Goal: Information Seeking & Learning: Learn about a topic

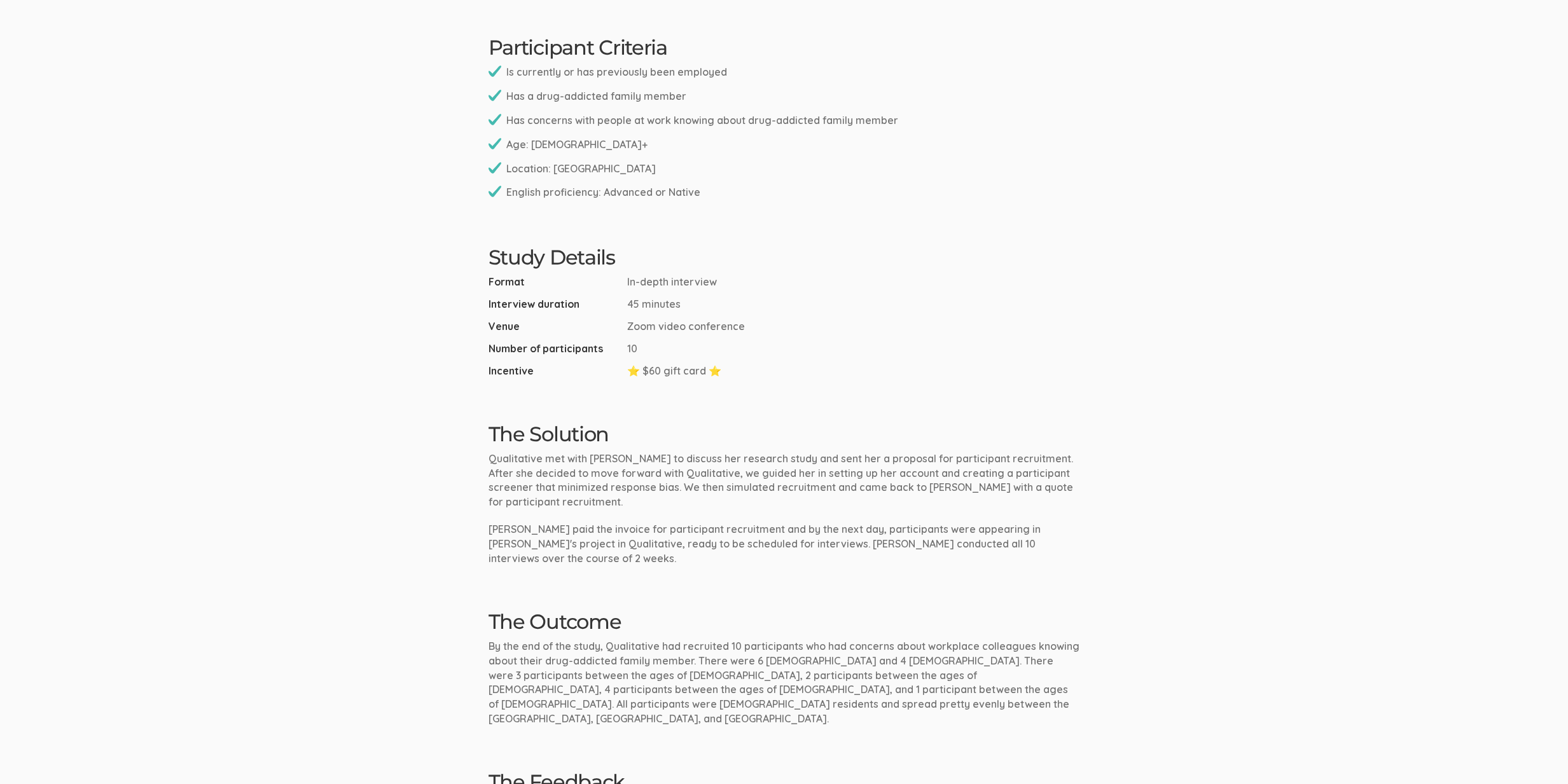
scroll to position [856, 0]
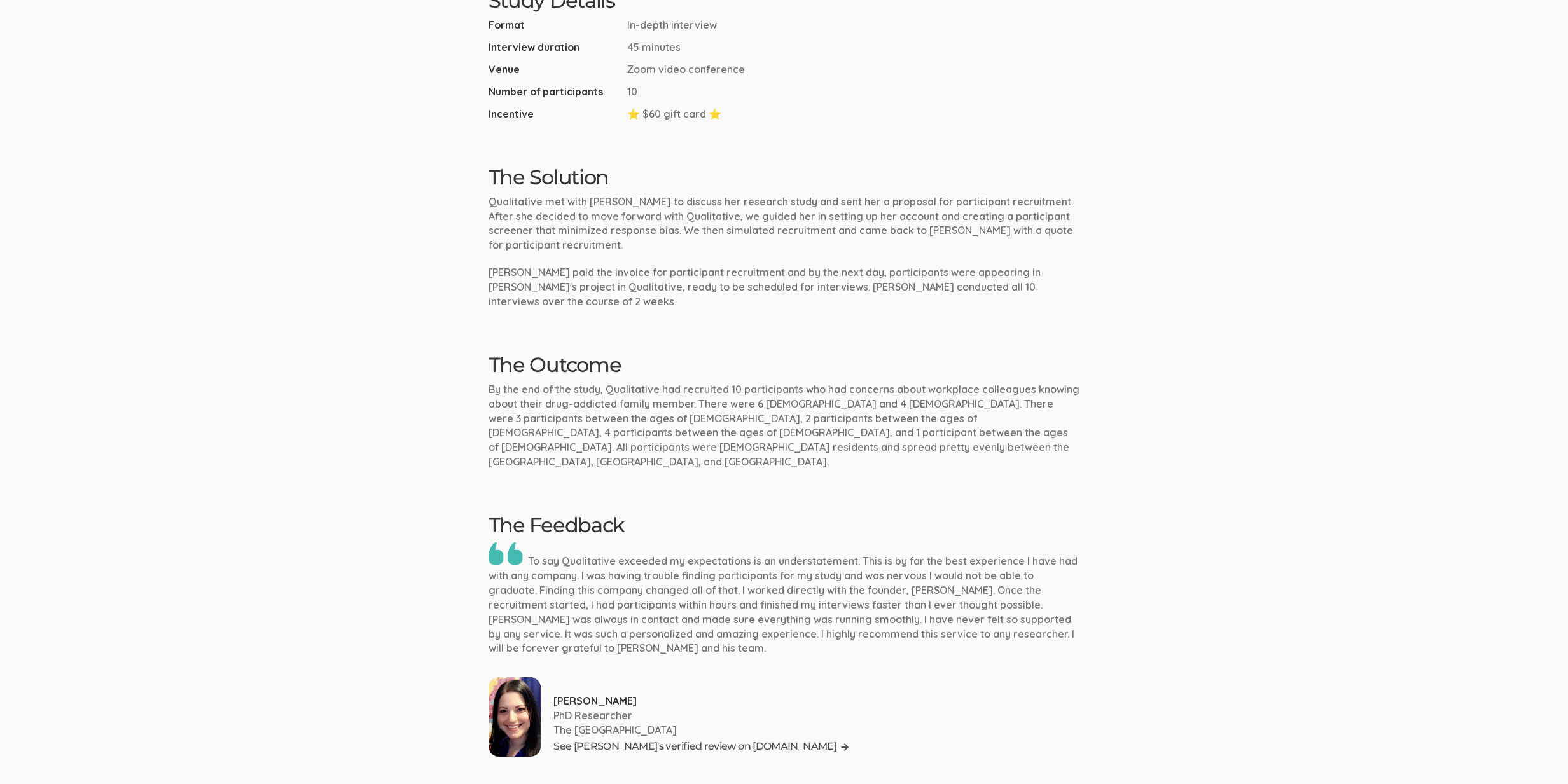
click at [647, 737] on link "See [PERSON_NAME]'s verified review on [DOMAIN_NAME]" at bounding box center [702, 747] width 296 height 19
click at [769, 210] on p "Qualitative met with [PERSON_NAME] to discuss her research study and sent her a…" at bounding box center [784, 223] width 592 height 58
click at [881, 463] on ui-view "Case Study Stigma By Association In The Workplace The Researcher Bernice is a d…" at bounding box center [784, 35] width 1568 height 1675
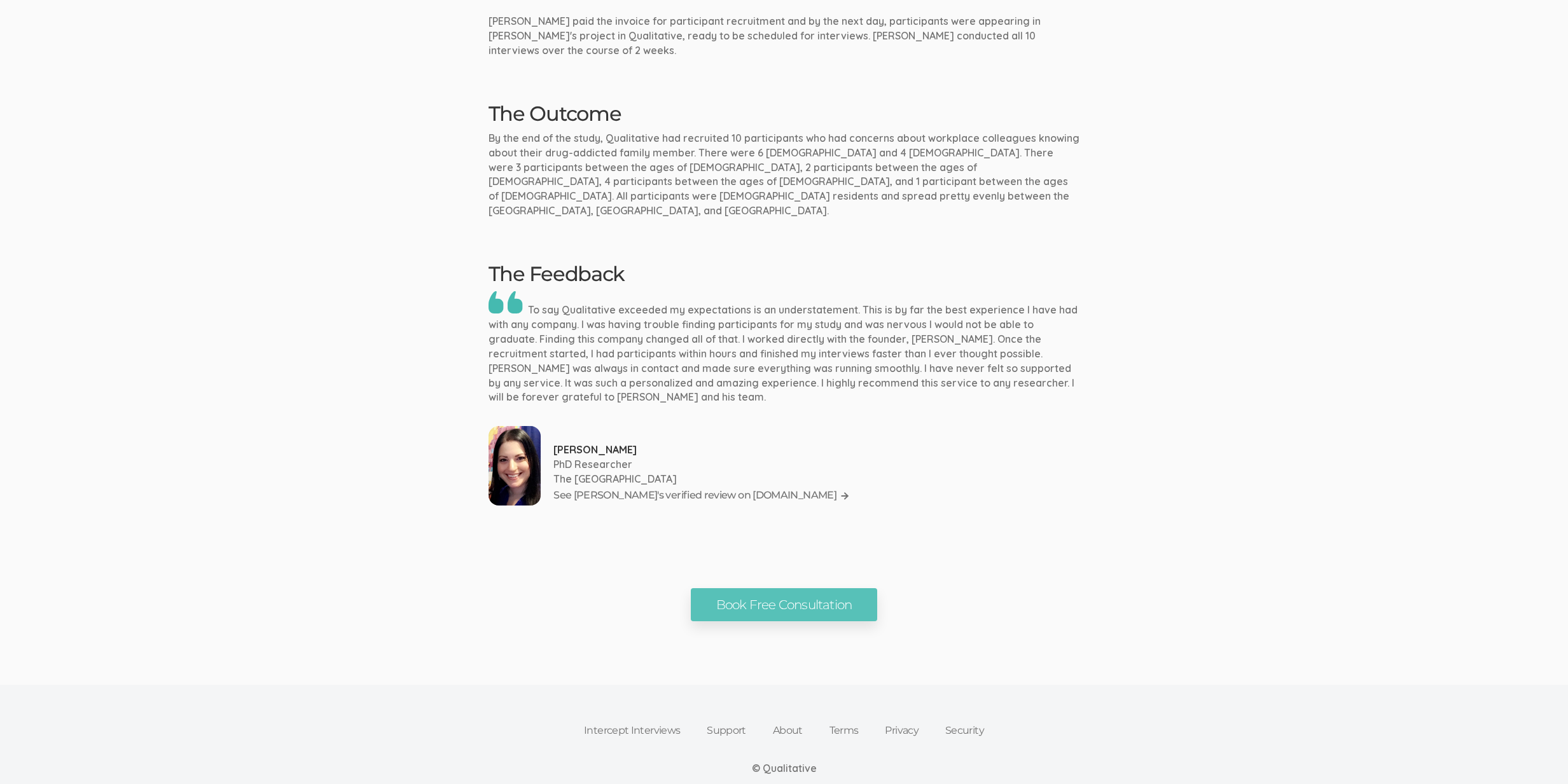
scroll to position [0, 0]
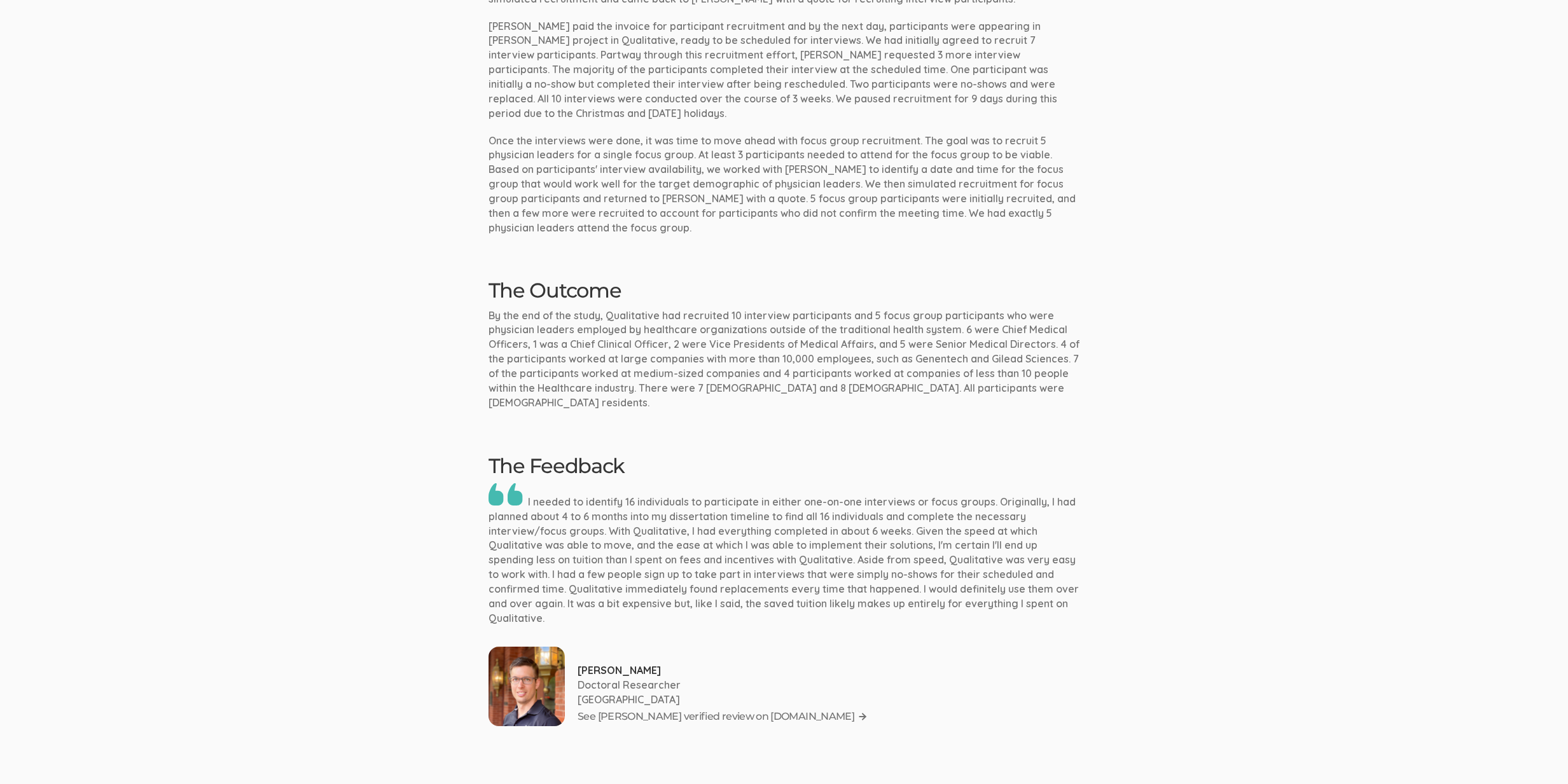
scroll to position [1282, 0]
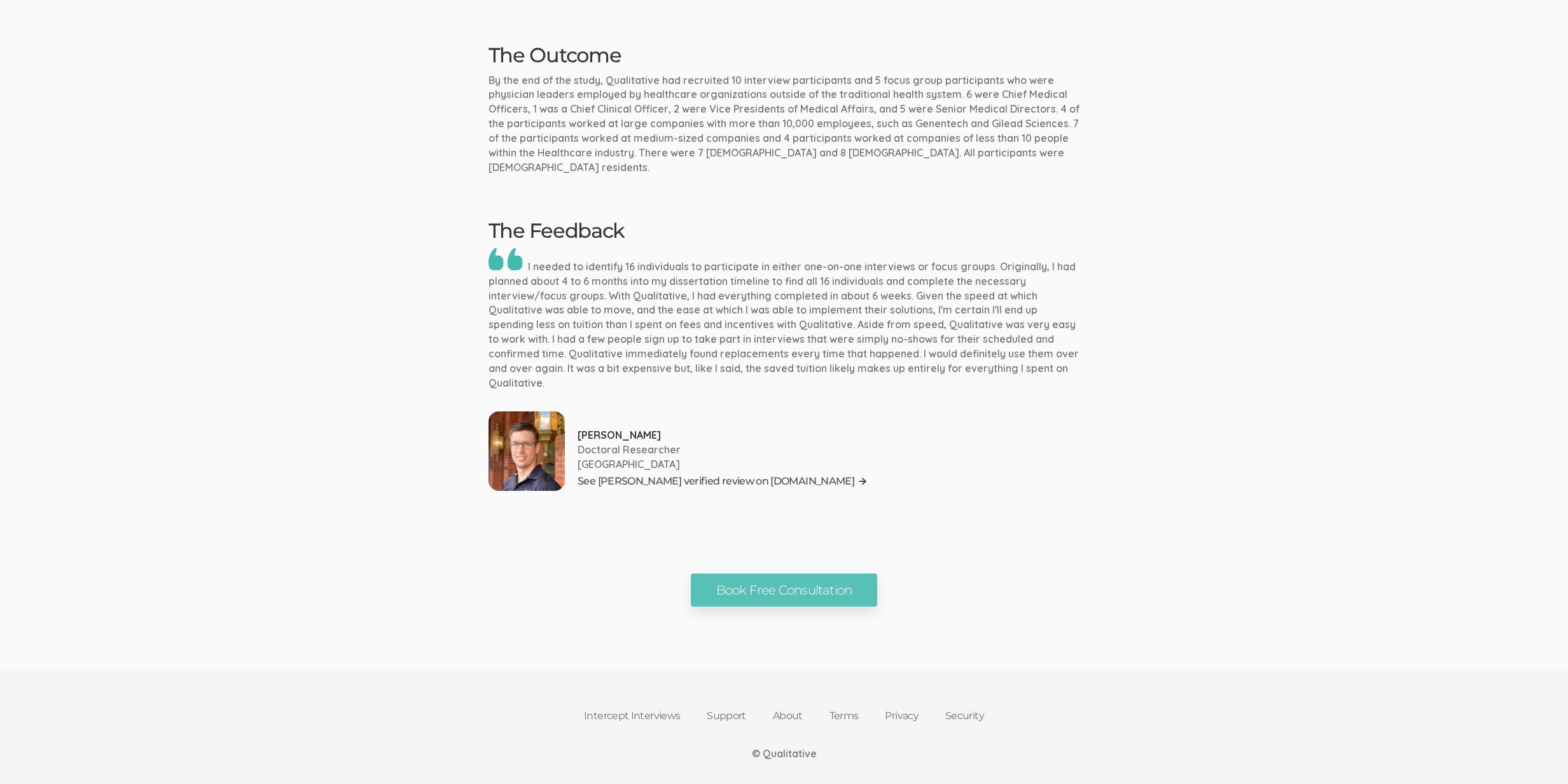
click at [598, 472] on link "See Tyler's verified review on G2.com" at bounding box center [723, 481] width 290 height 19
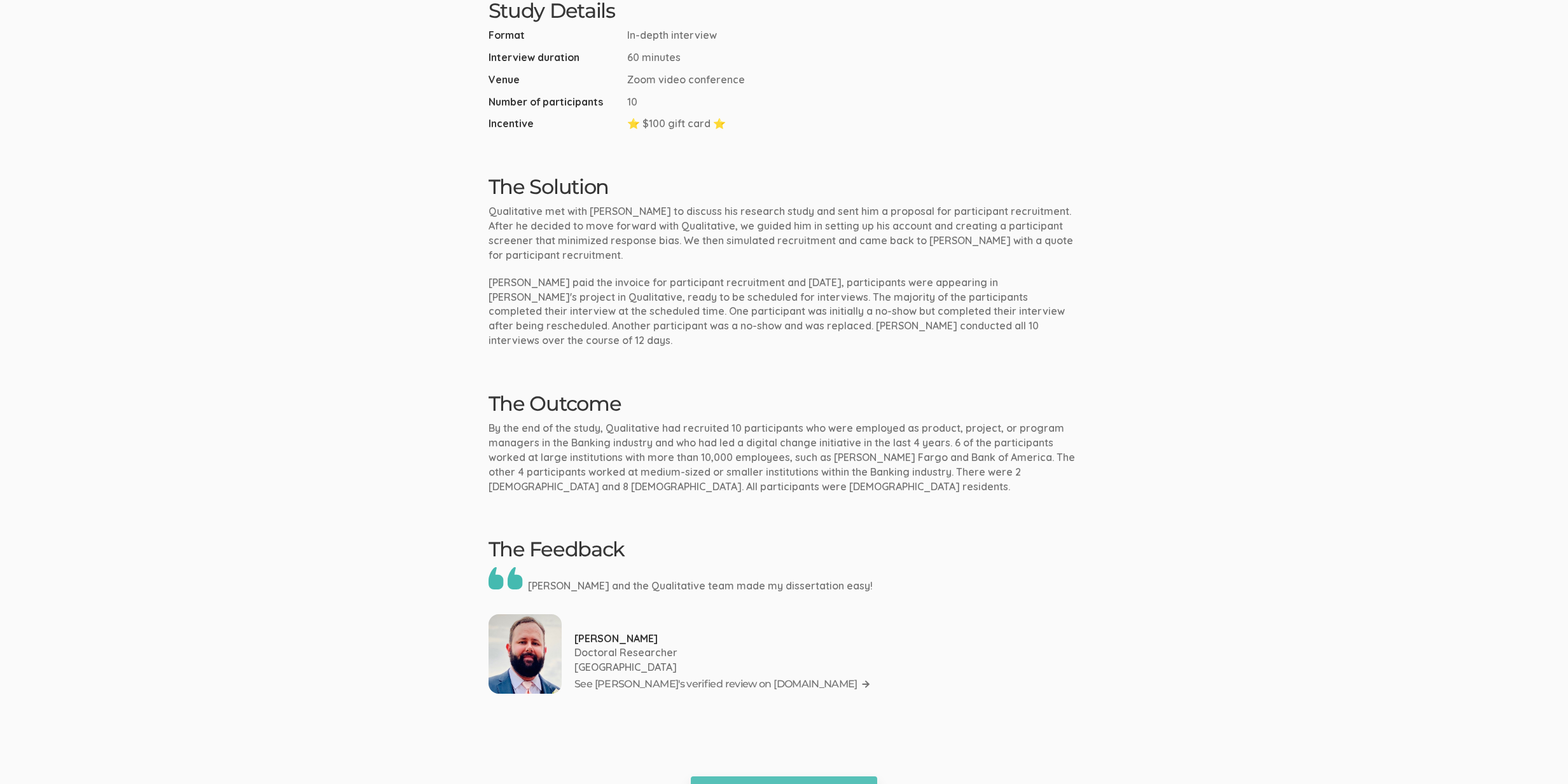
scroll to position [779, 0]
click at [622, 673] on link "See Drew's verified review on G2.com" at bounding box center [723, 682] width 296 height 19
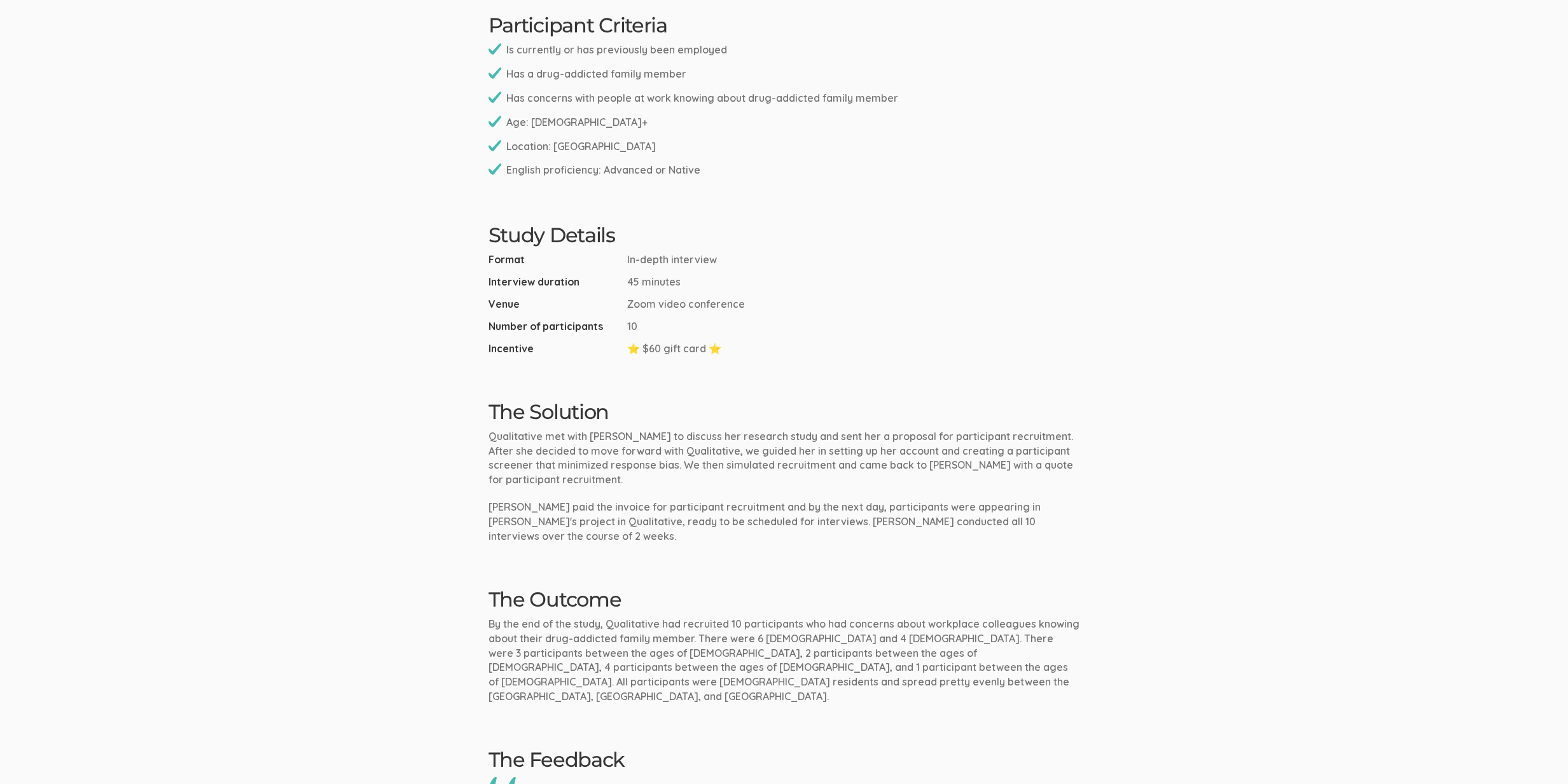
scroll to position [1092, 0]
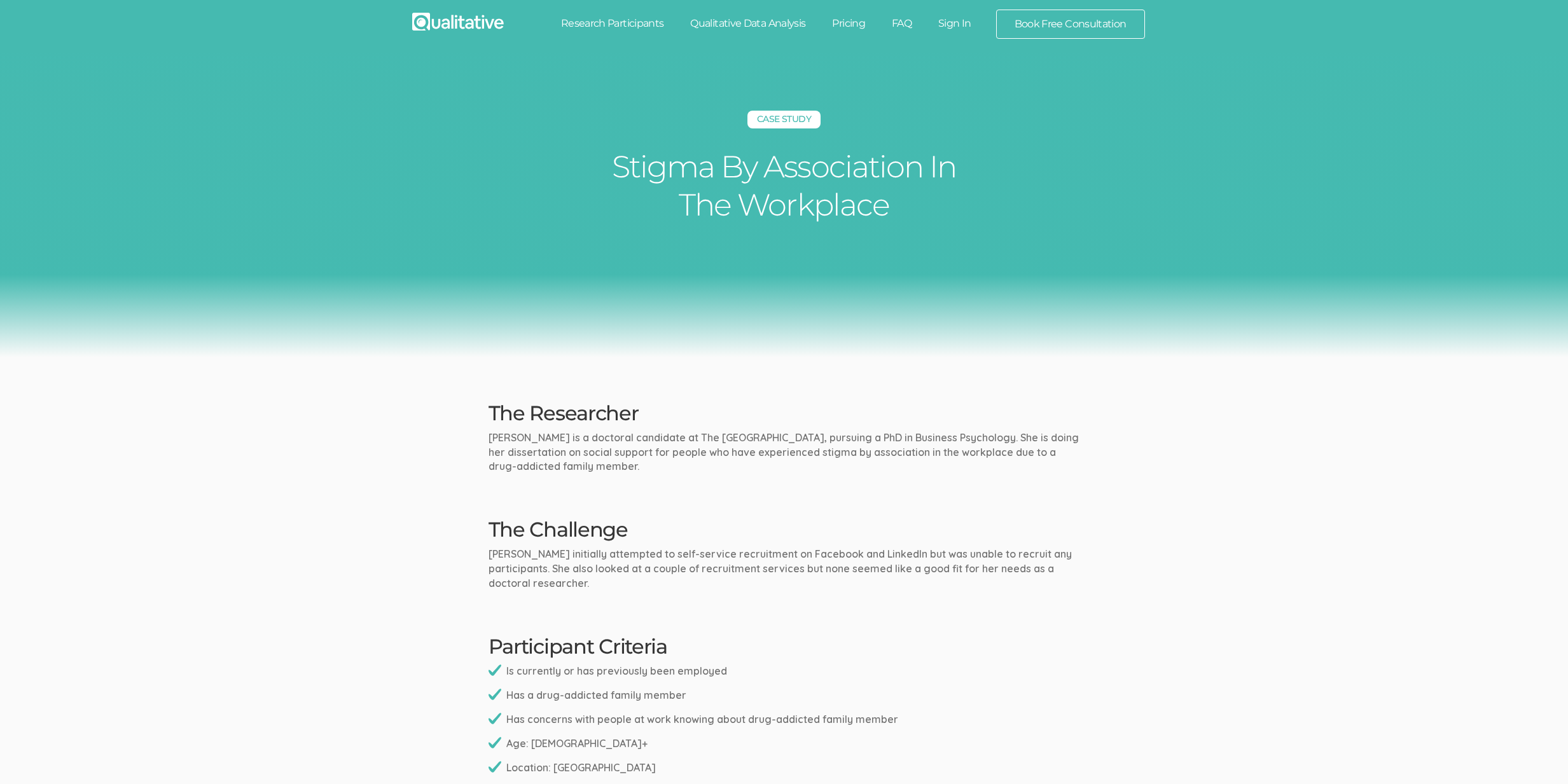
scroll to position [1088, 0]
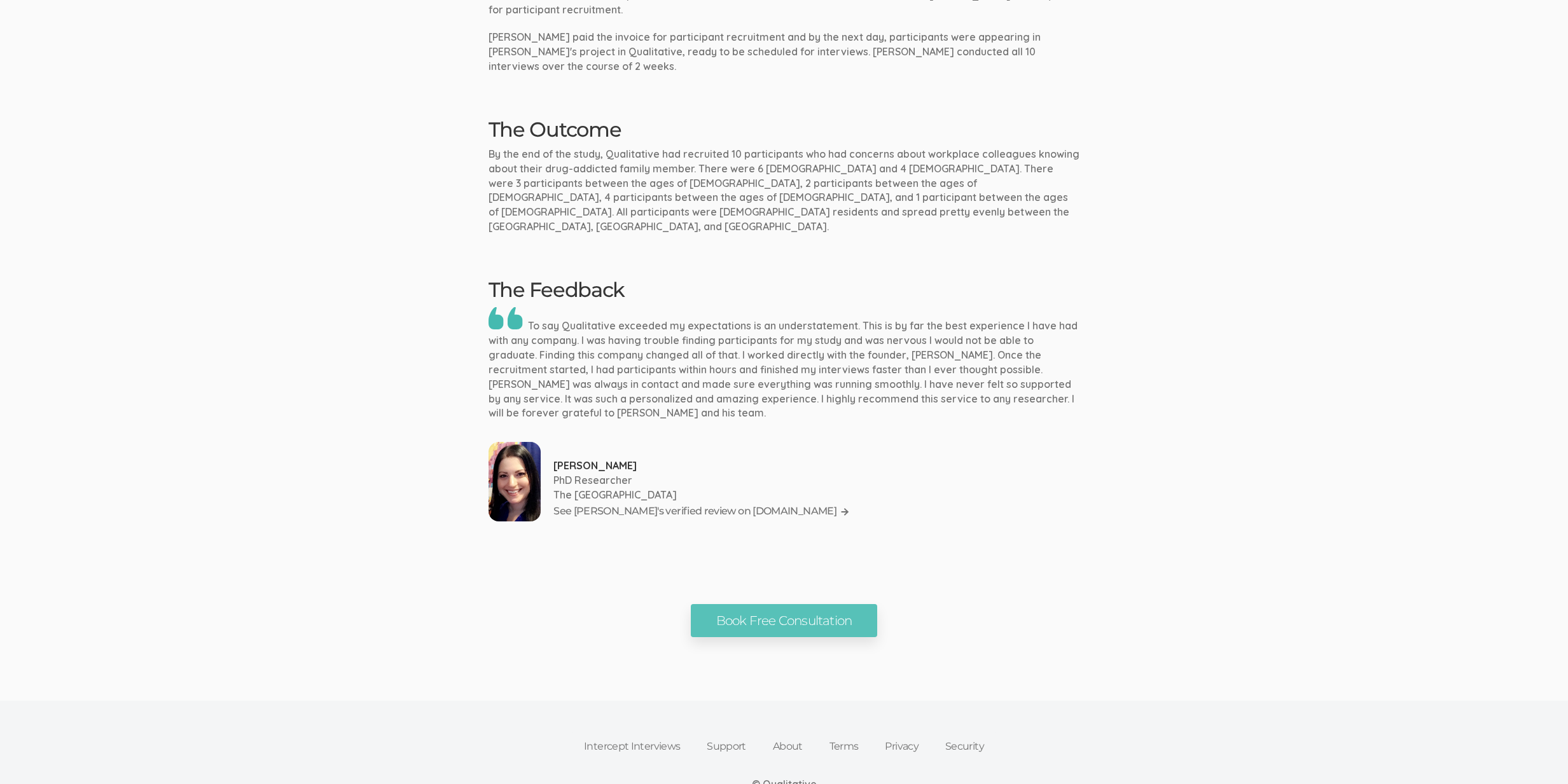
scroll to position [1092, 0]
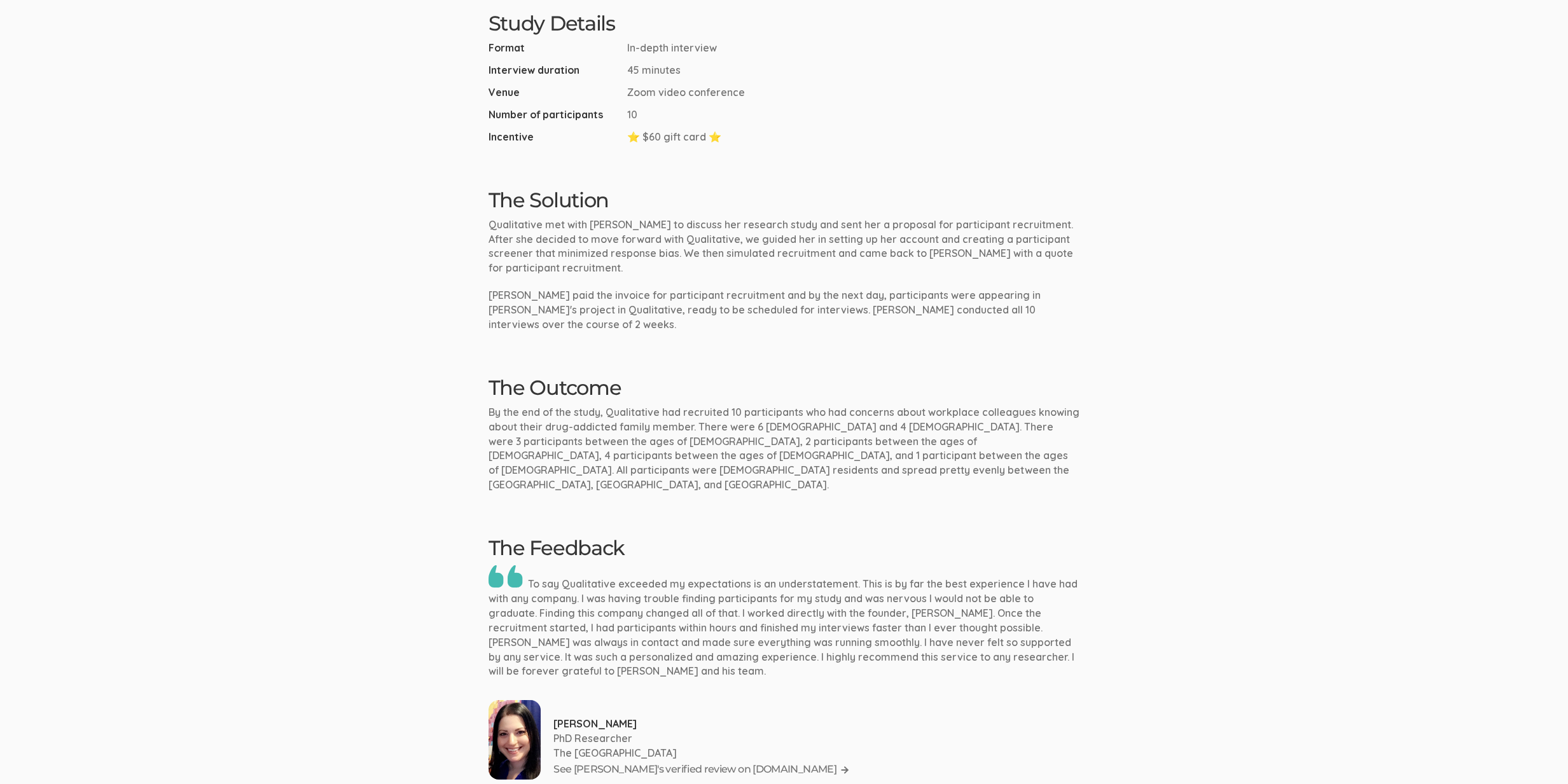
scroll to position [1094, 0]
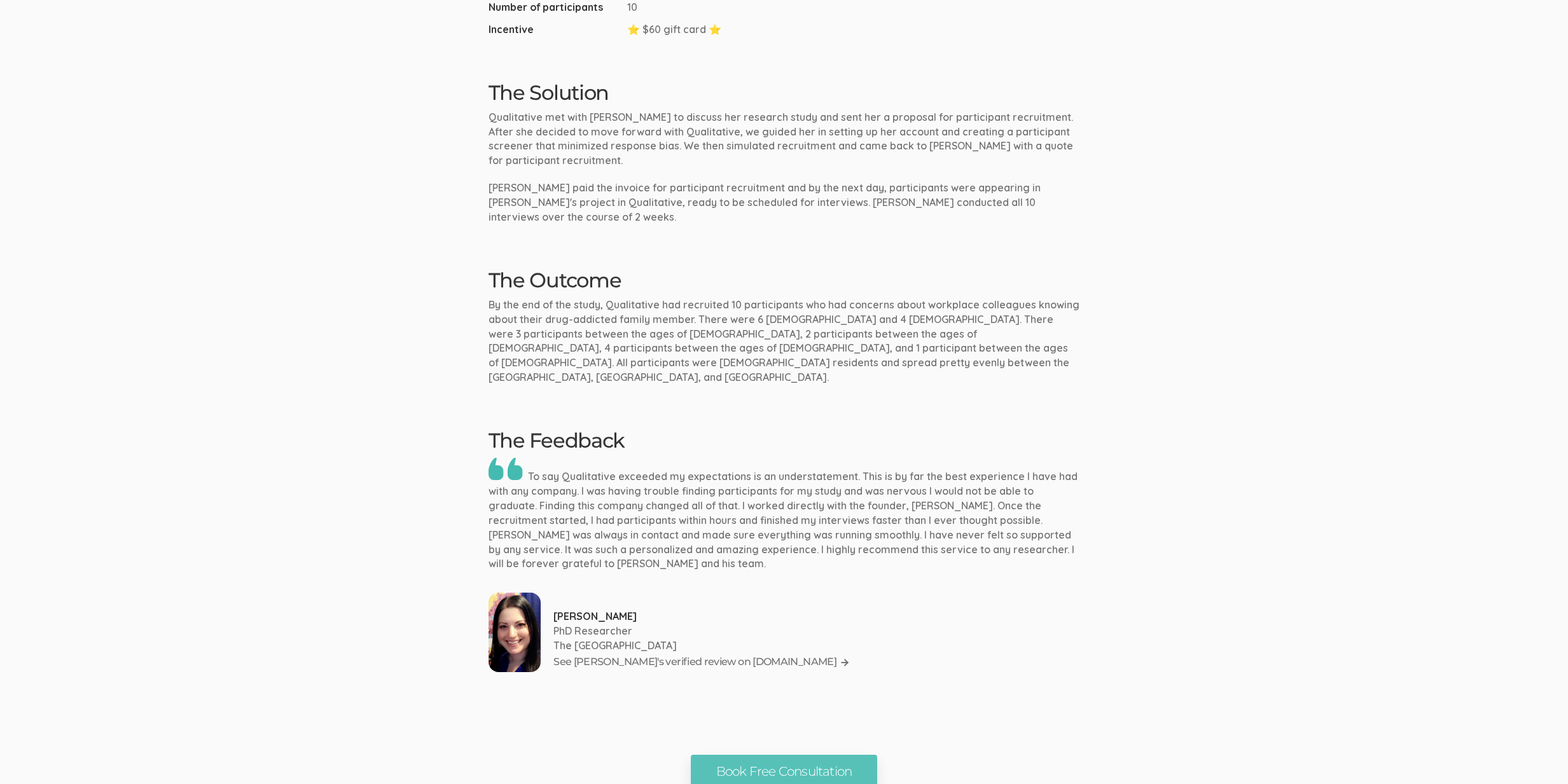
scroll to position [1092, 0]
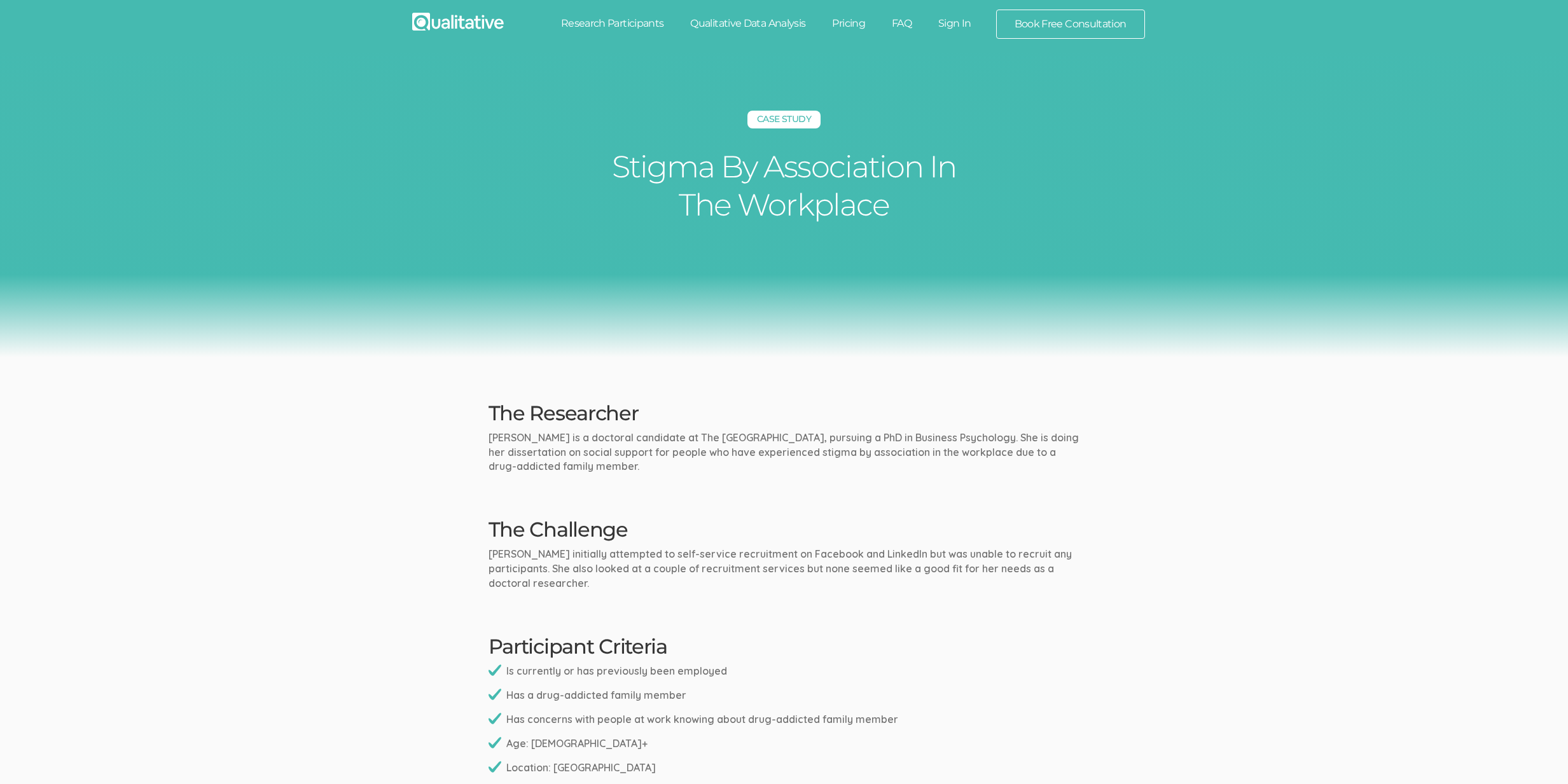
scroll to position [1092, 0]
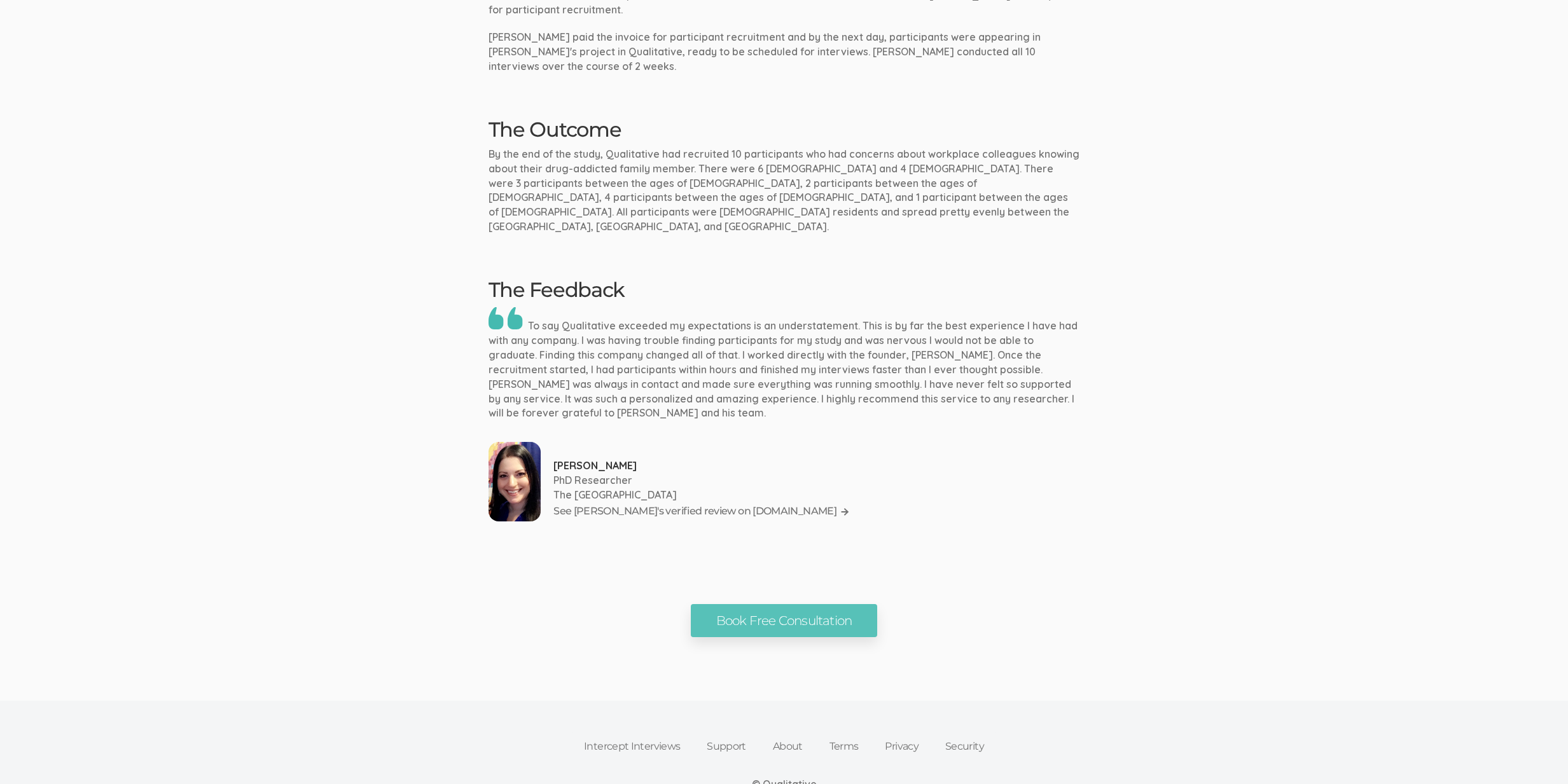
scroll to position [1092, 0]
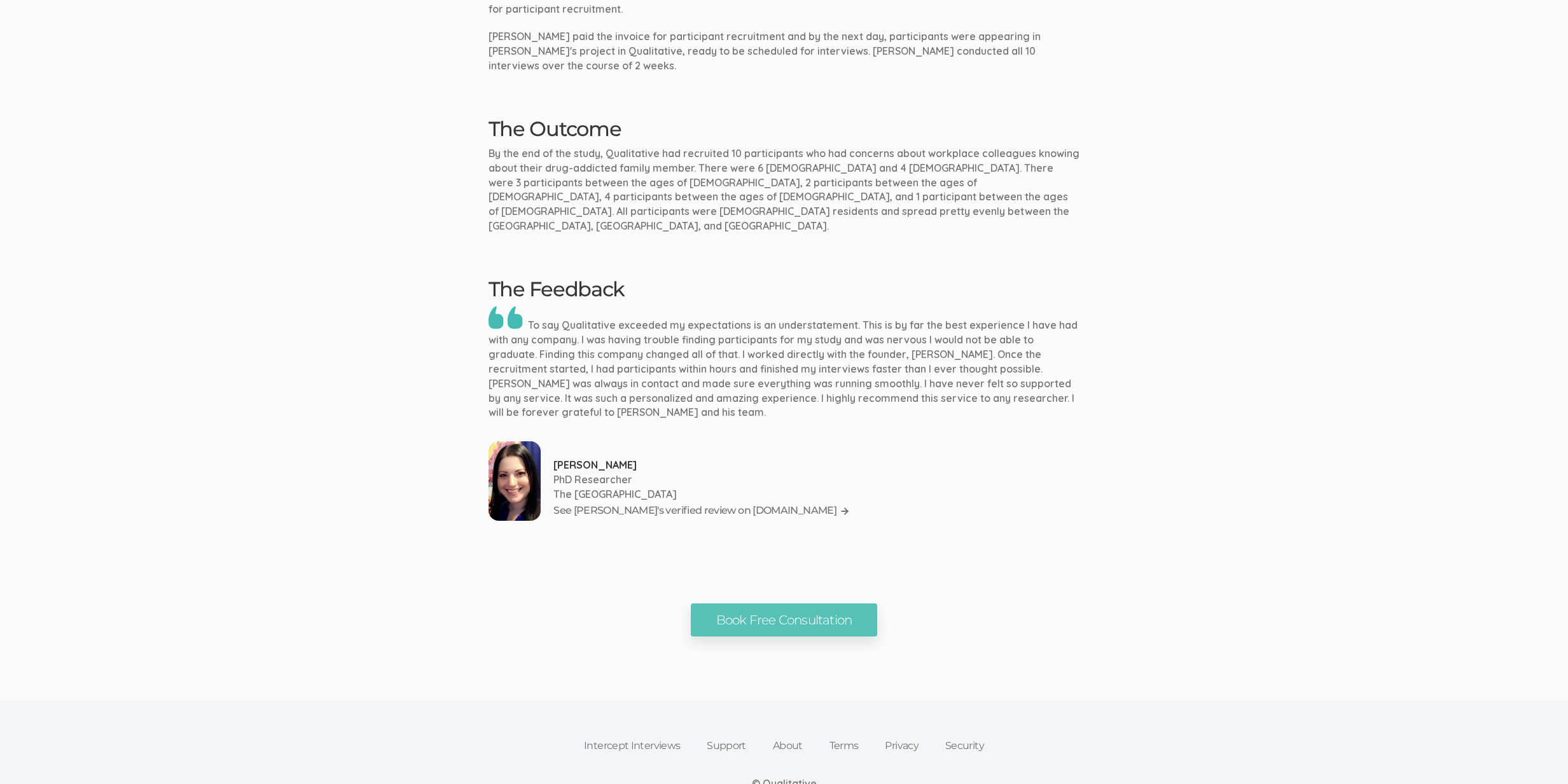
drag, startPoint x: 1107, startPoint y: 302, endPoint x: 1096, endPoint y: 288, distance: 17.8
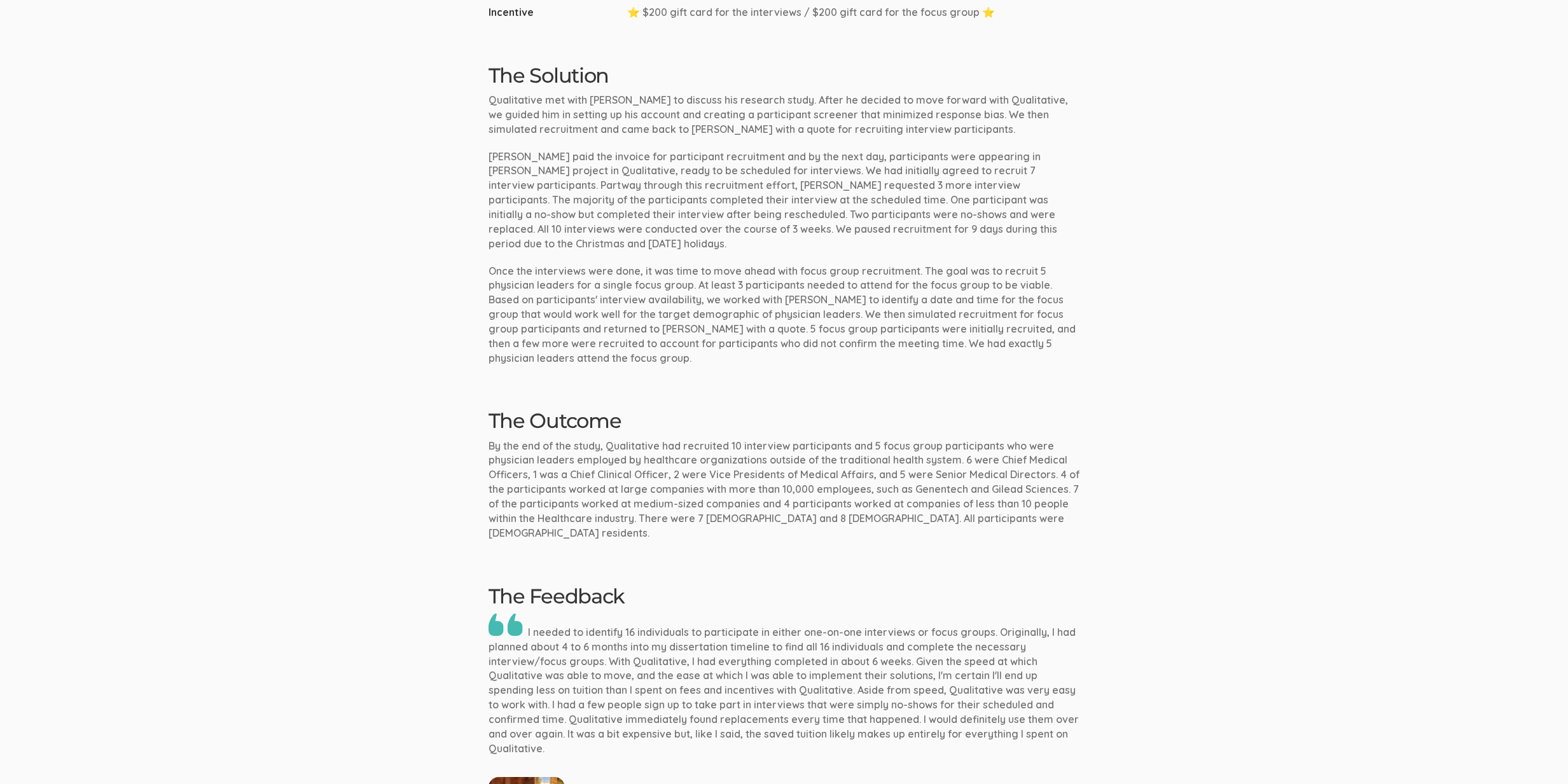
scroll to position [1267, 0]
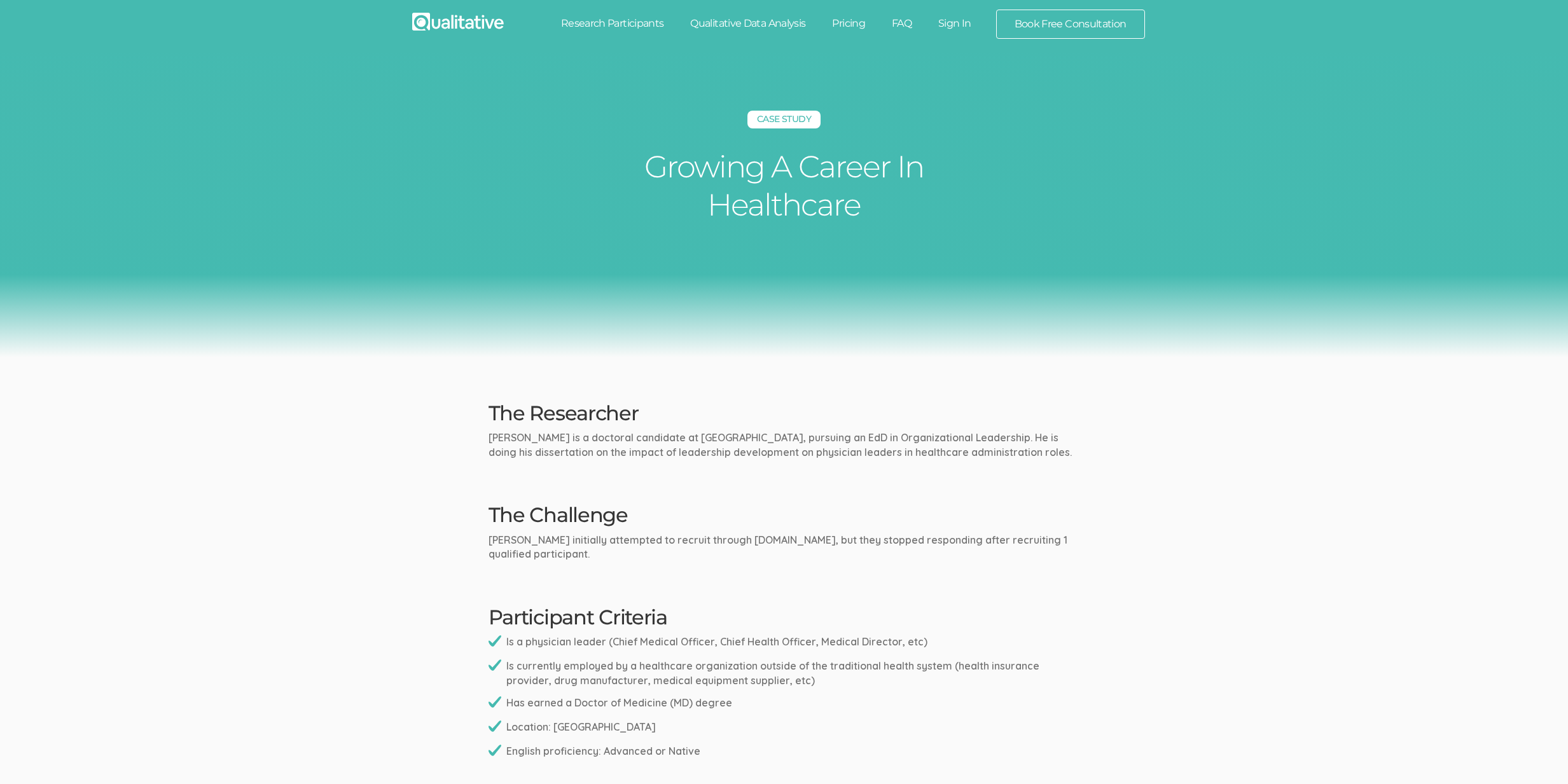
scroll to position [1267, 0]
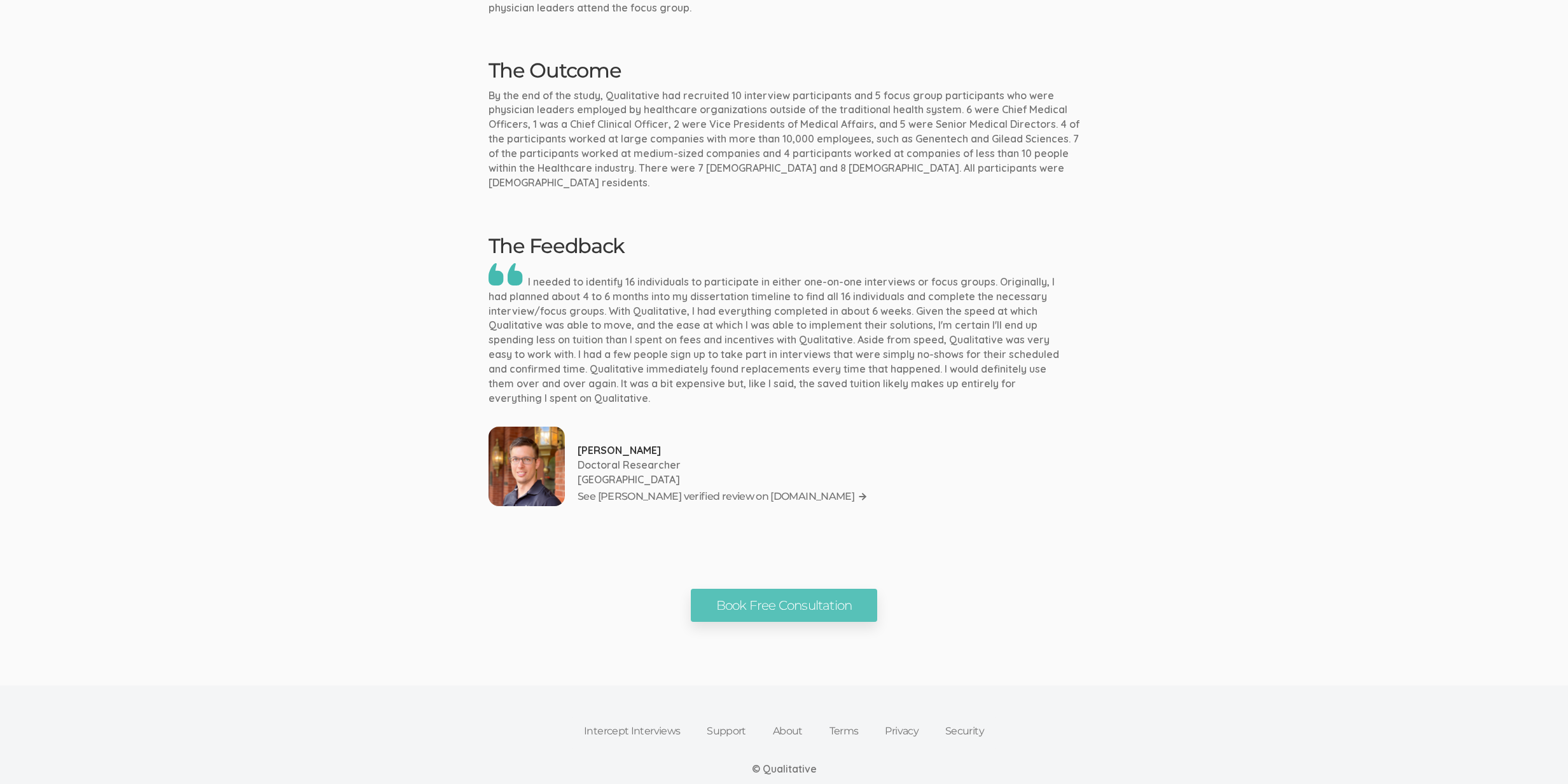
scroll to position [1280, 0]
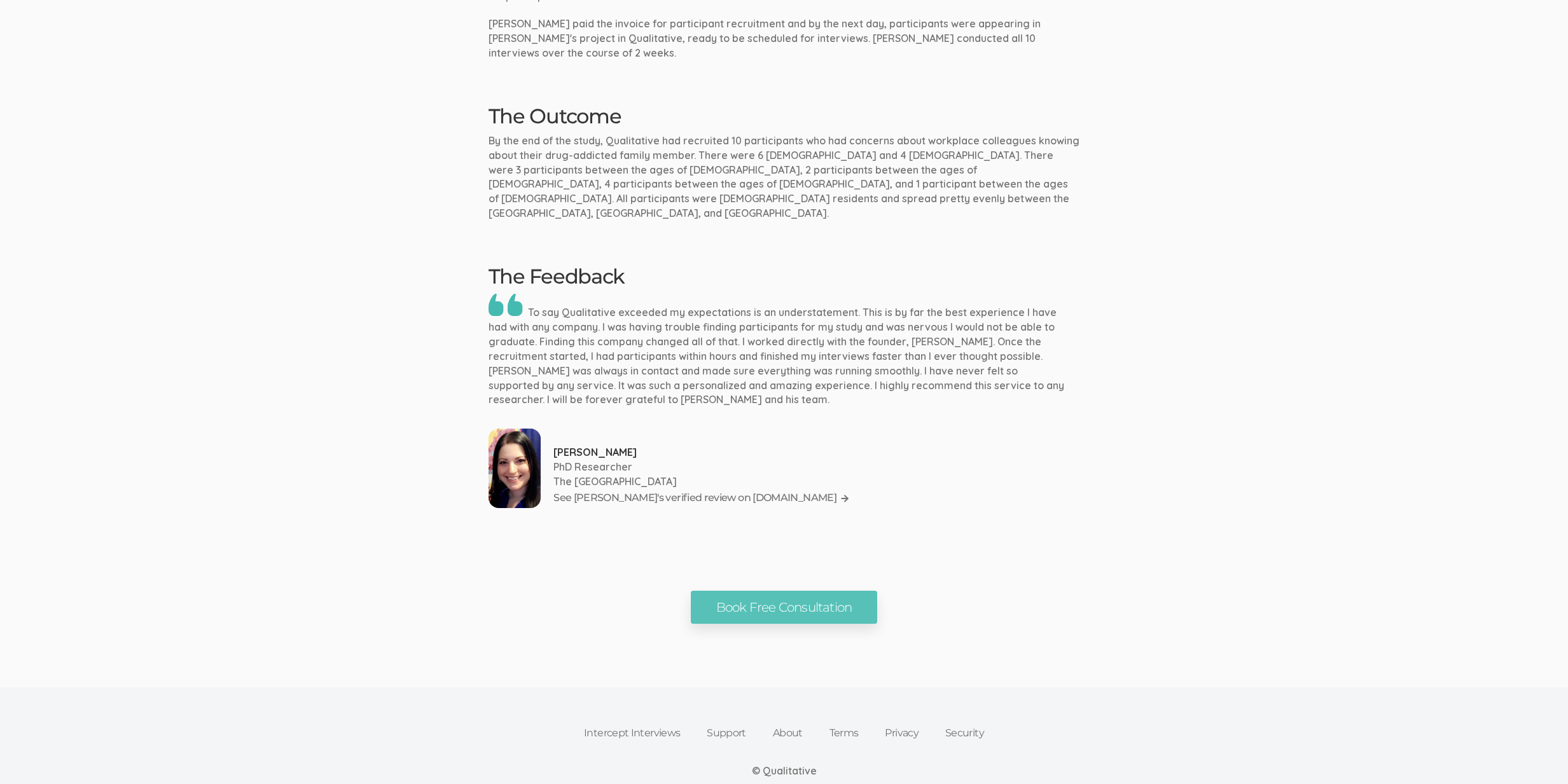
scroll to position [1104, 0]
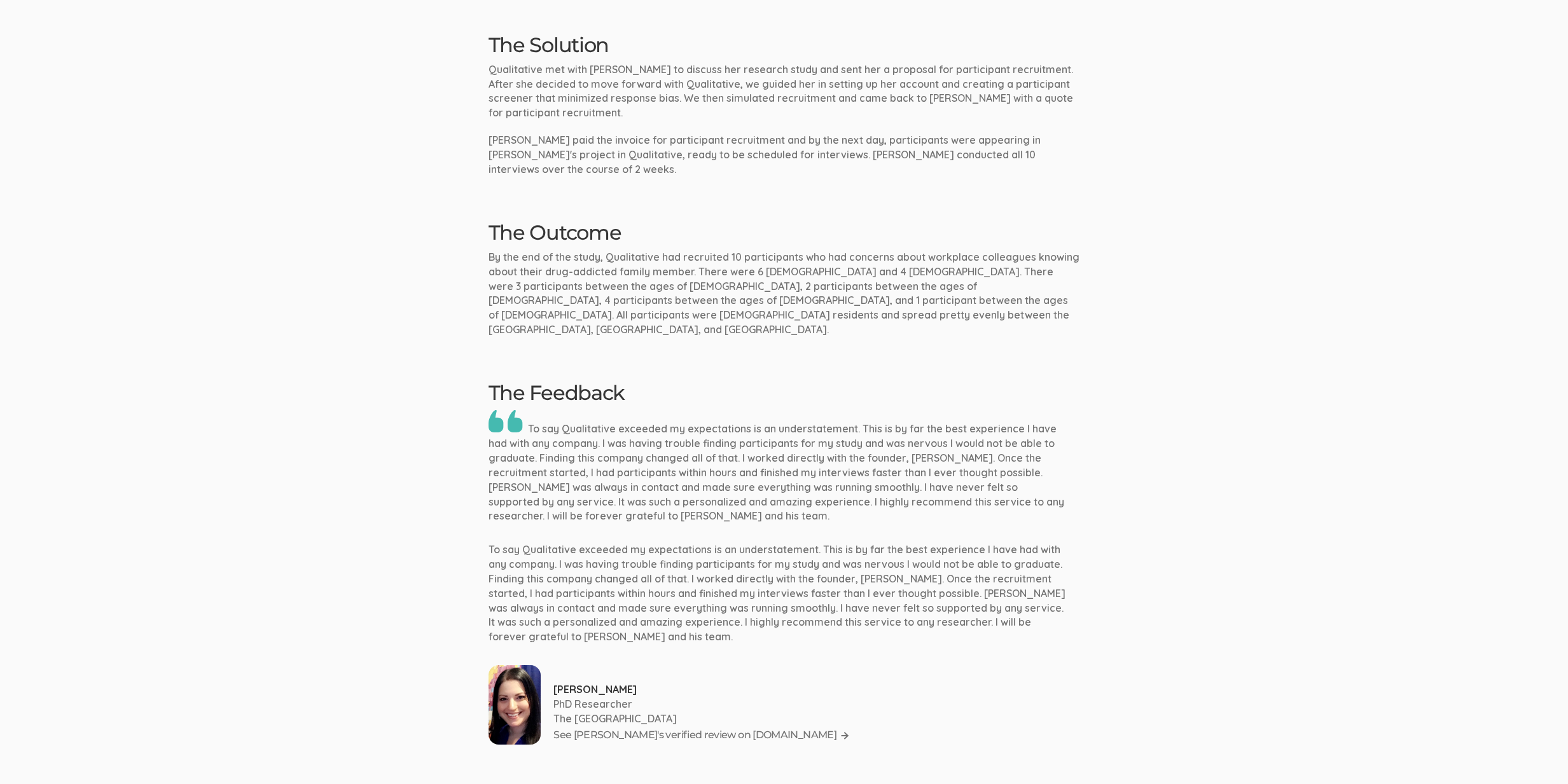
scroll to position [1129, 0]
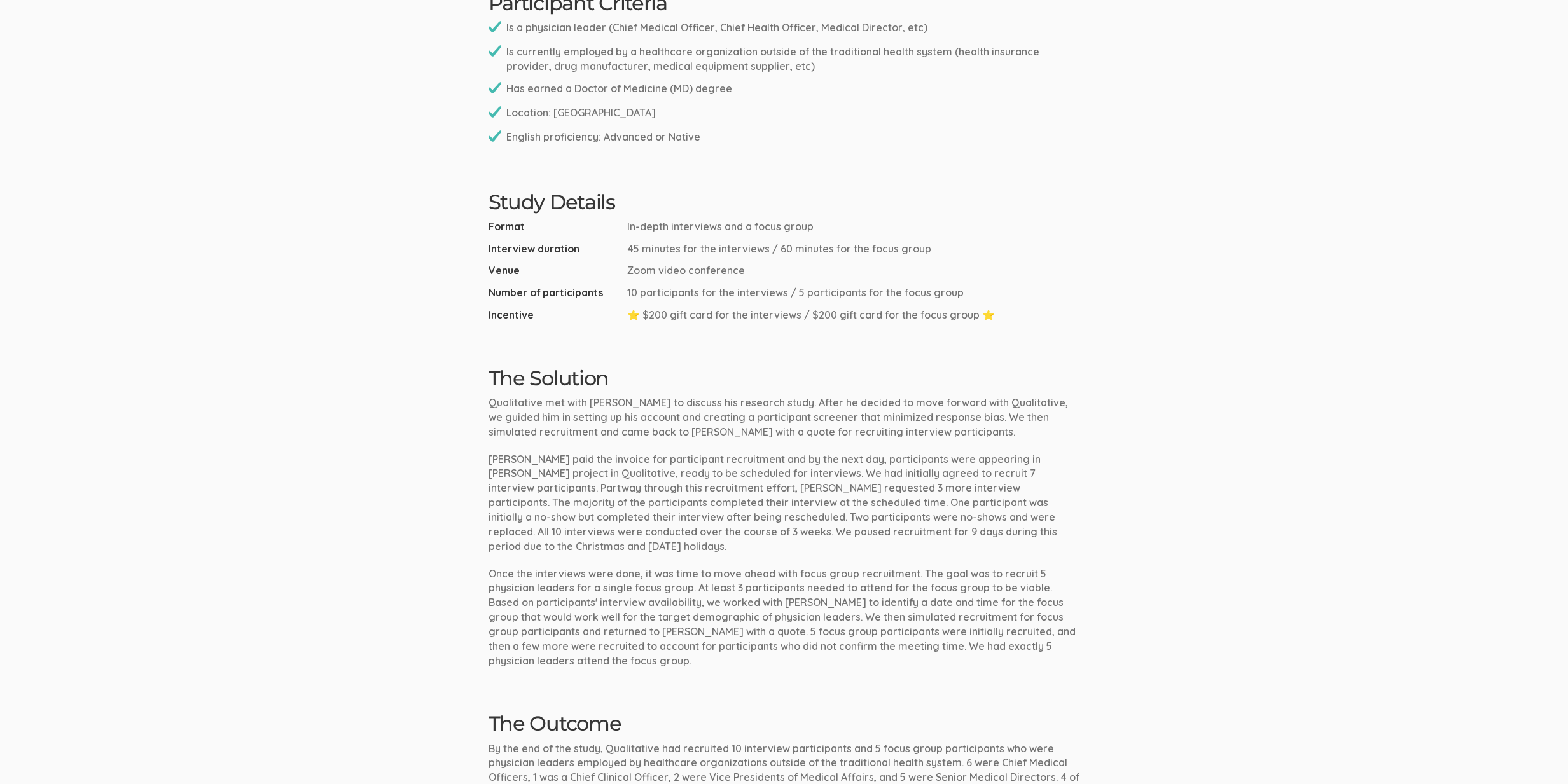
scroll to position [1415, 0]
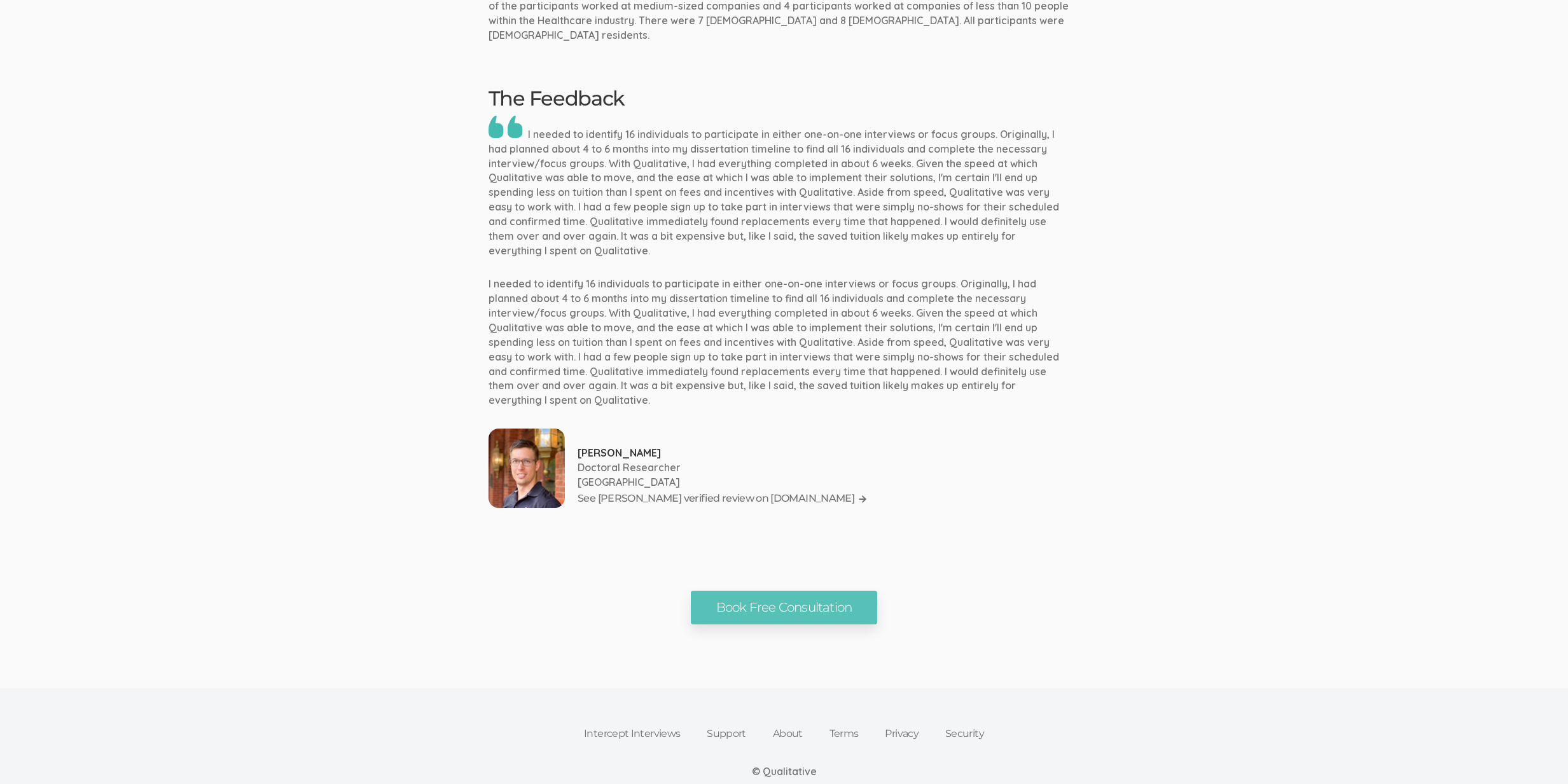
scroll to position [1415, 0]
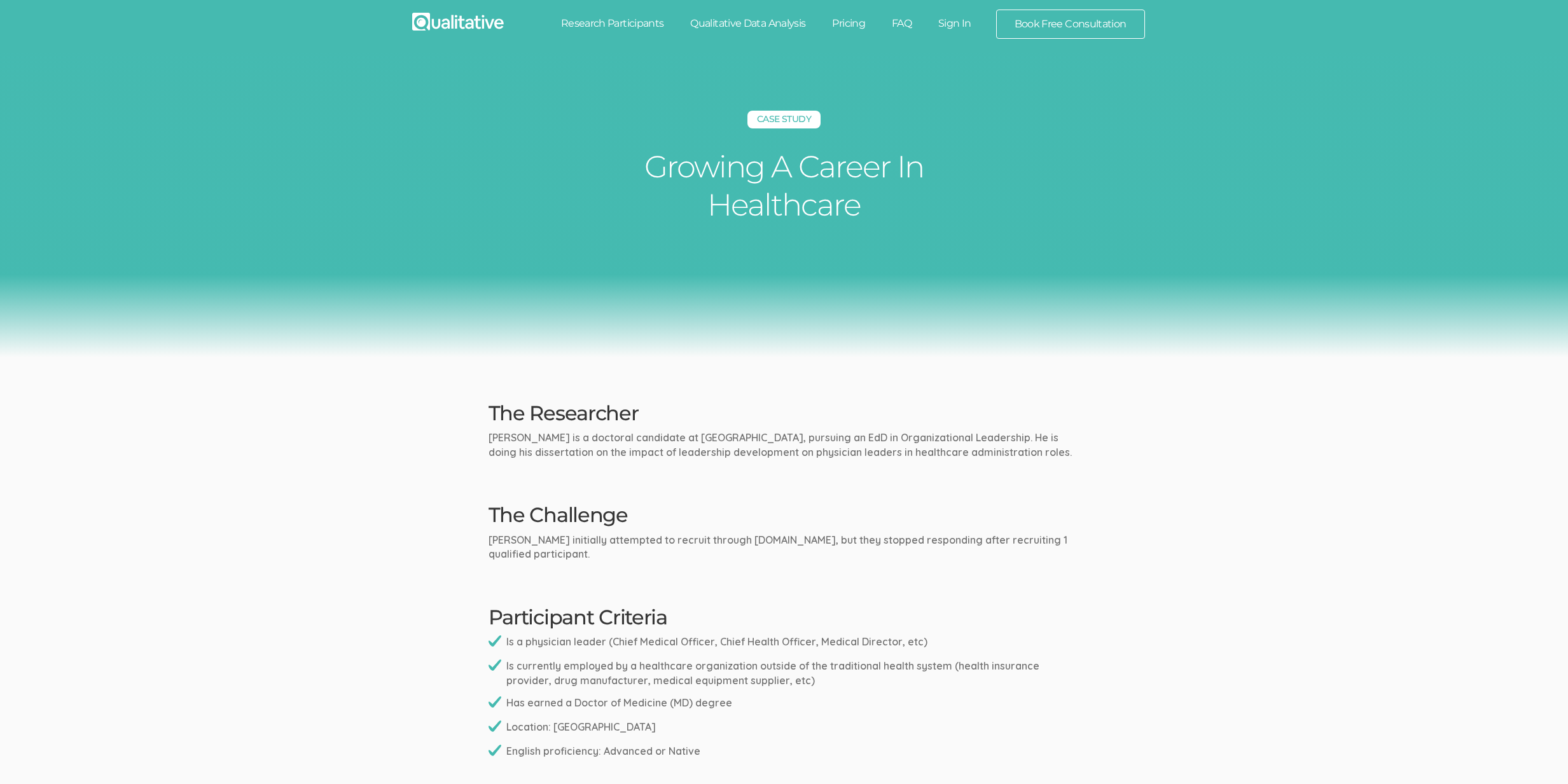
scroll to position [1413, 0]
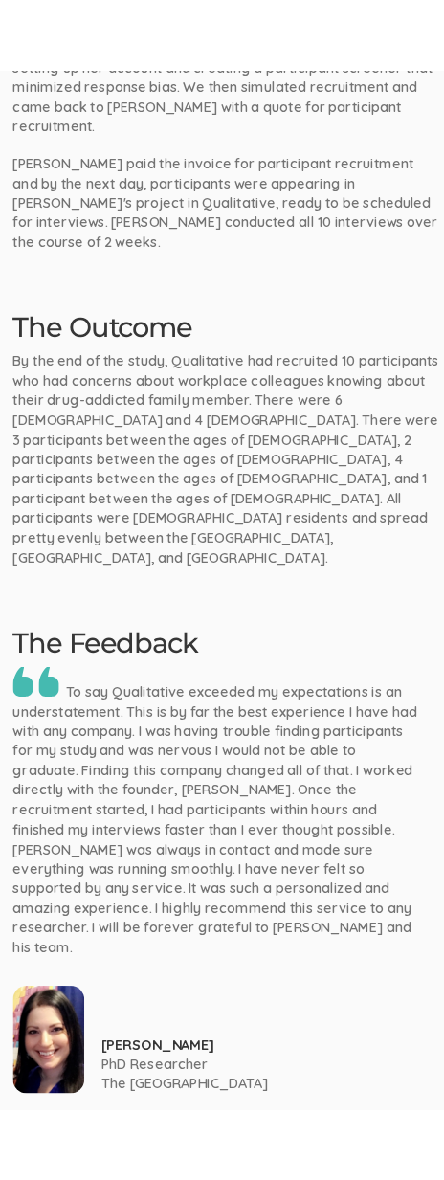
scroll to position [1681, 0]
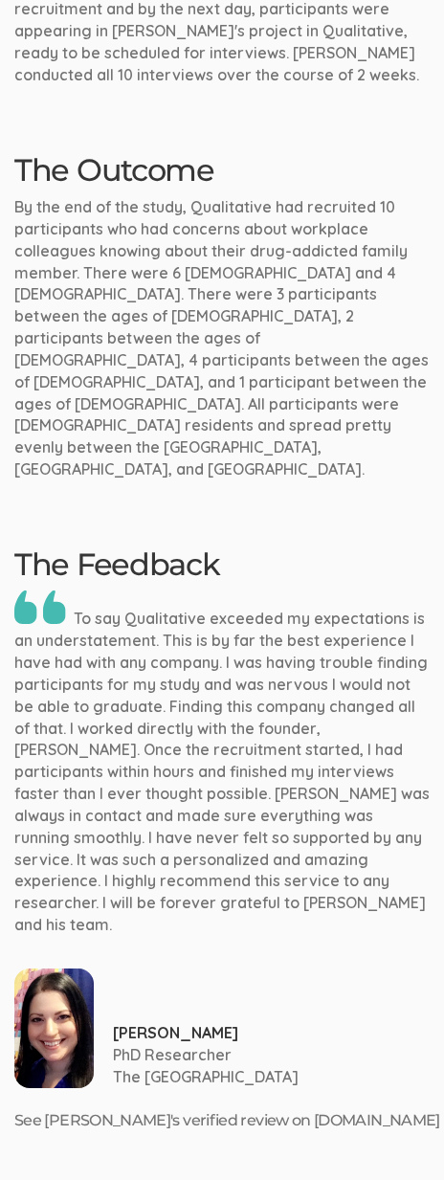
click at [197, 1022] on p "[PERSON_NAME]" at bounding box center [175, 1033] width 125 height 22
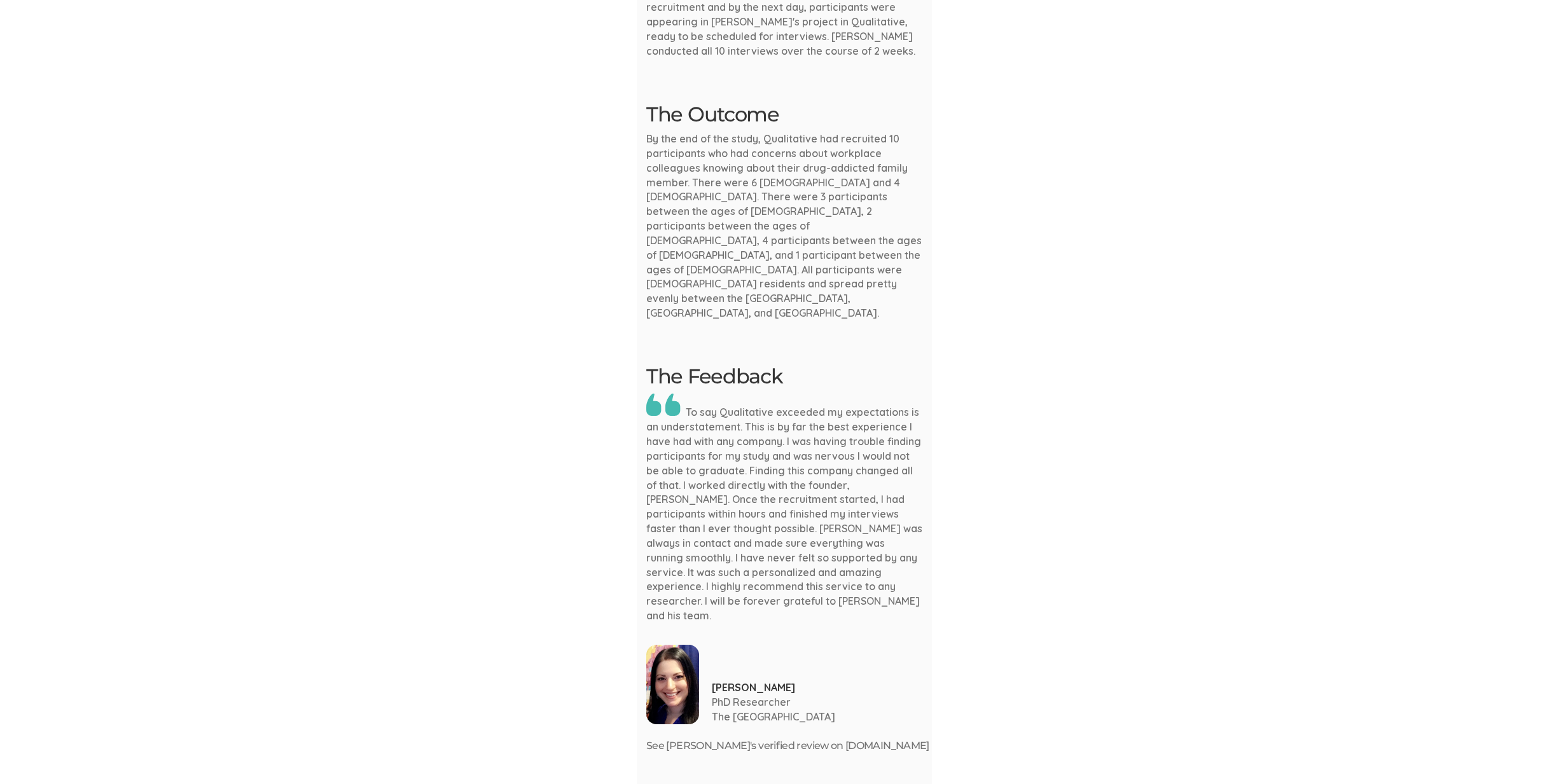
scroll to position [1104, 0]
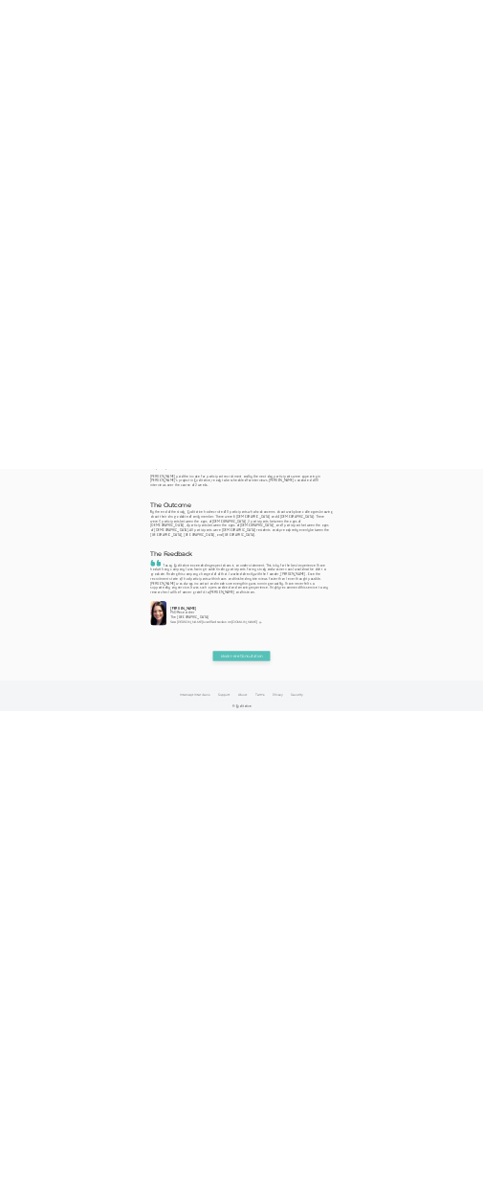
scroll to position [1838, 0]
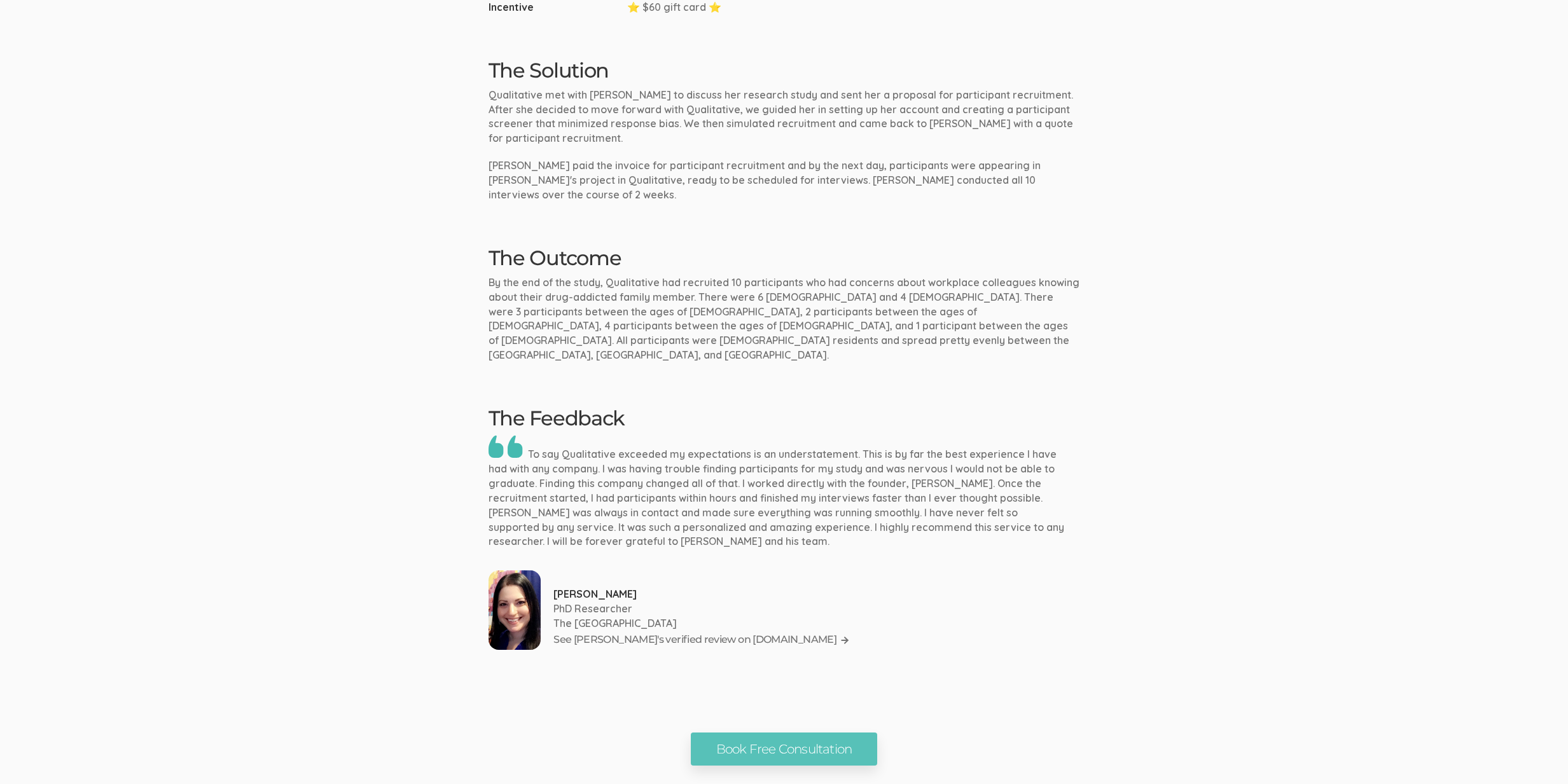
scroll to position [1104, 0]
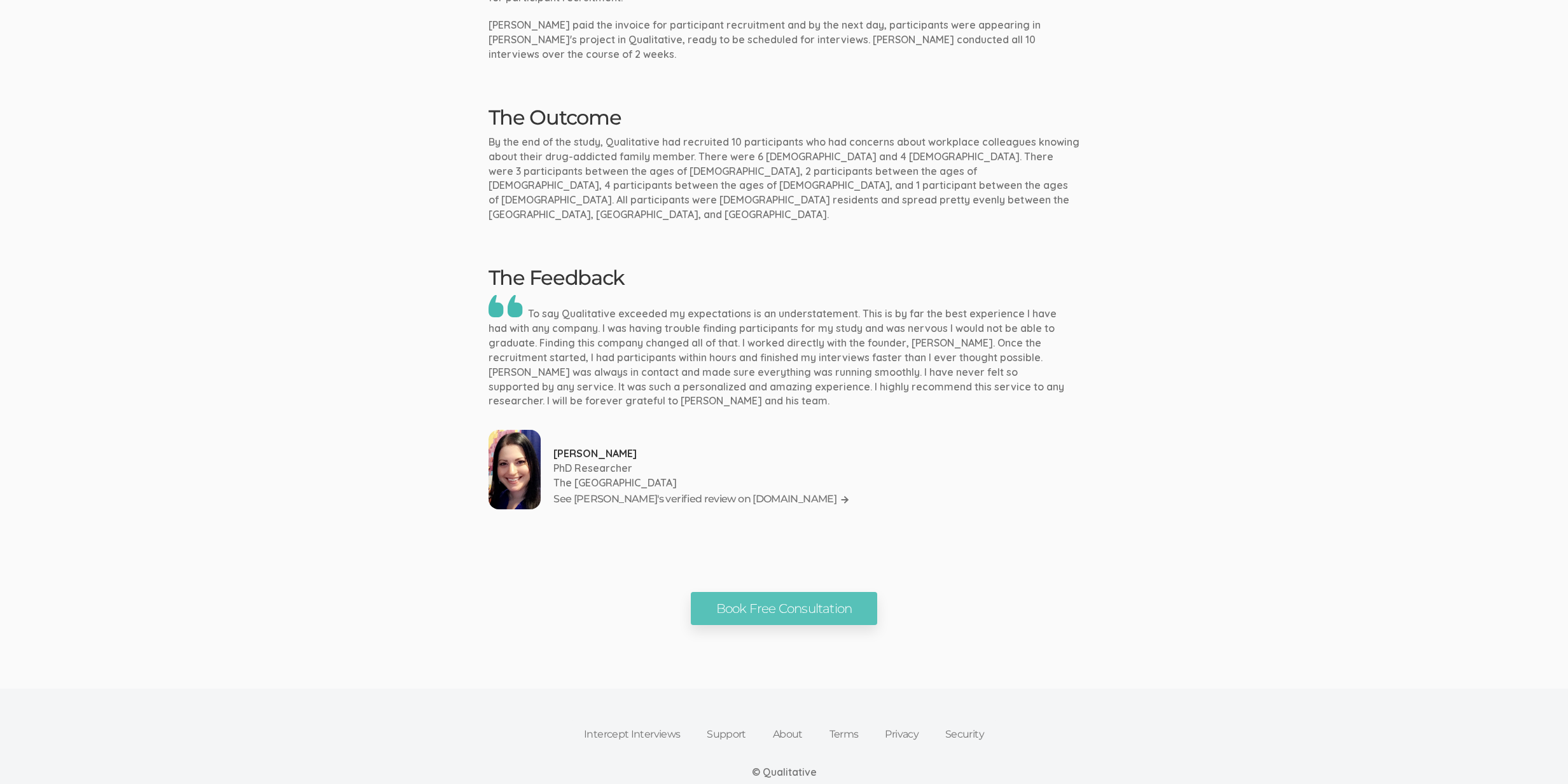
scroll to position [1104, 0]
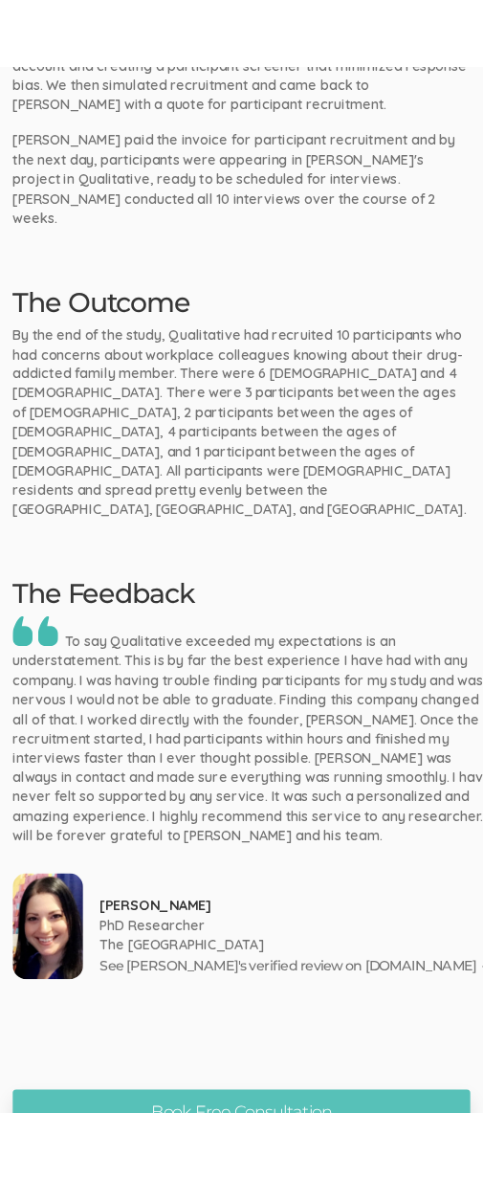
scroll to position [1679, 0]
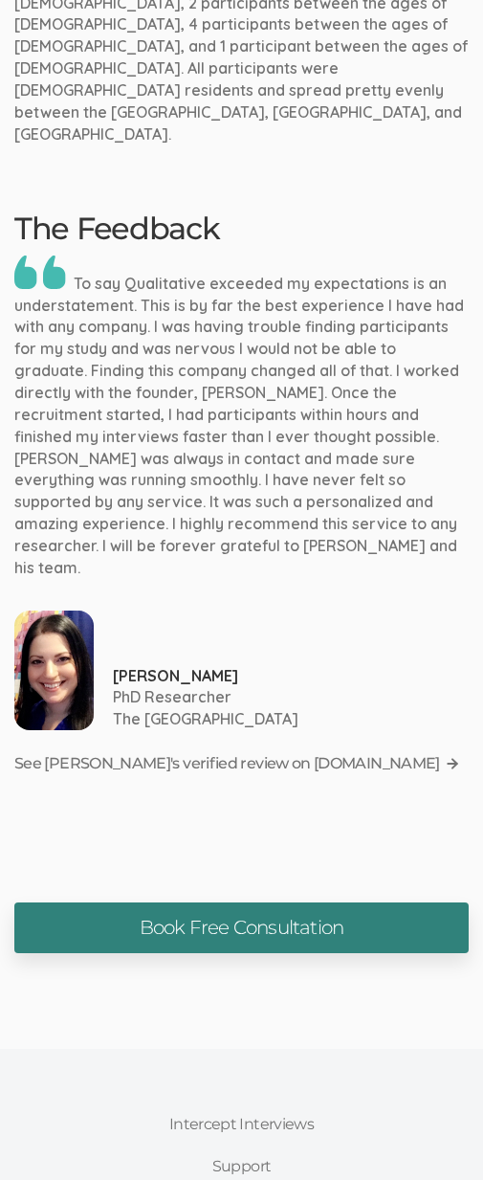
scroll to position [2302, 0]
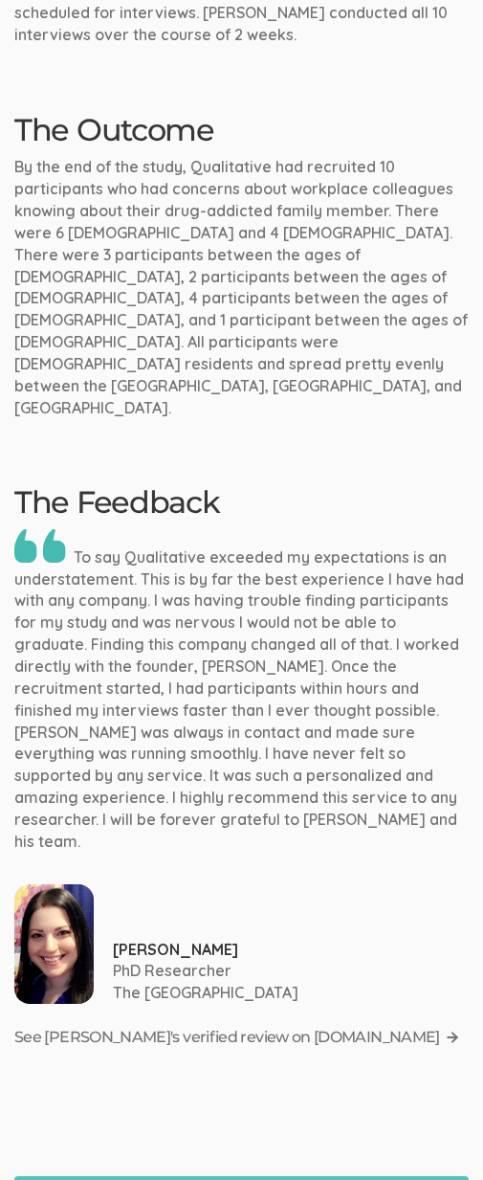
scroll to position [2302, 0]
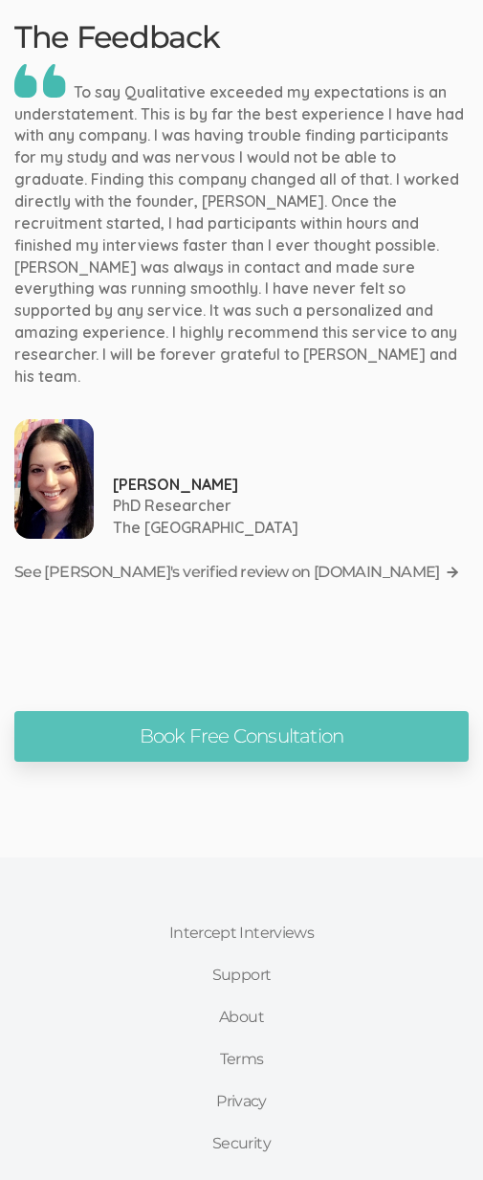
click at [336, 256] on p "To say Qualitative exceeded my expectations is an understatement. This is by fa…" at bounding box center [241, 225] width 455 height 323
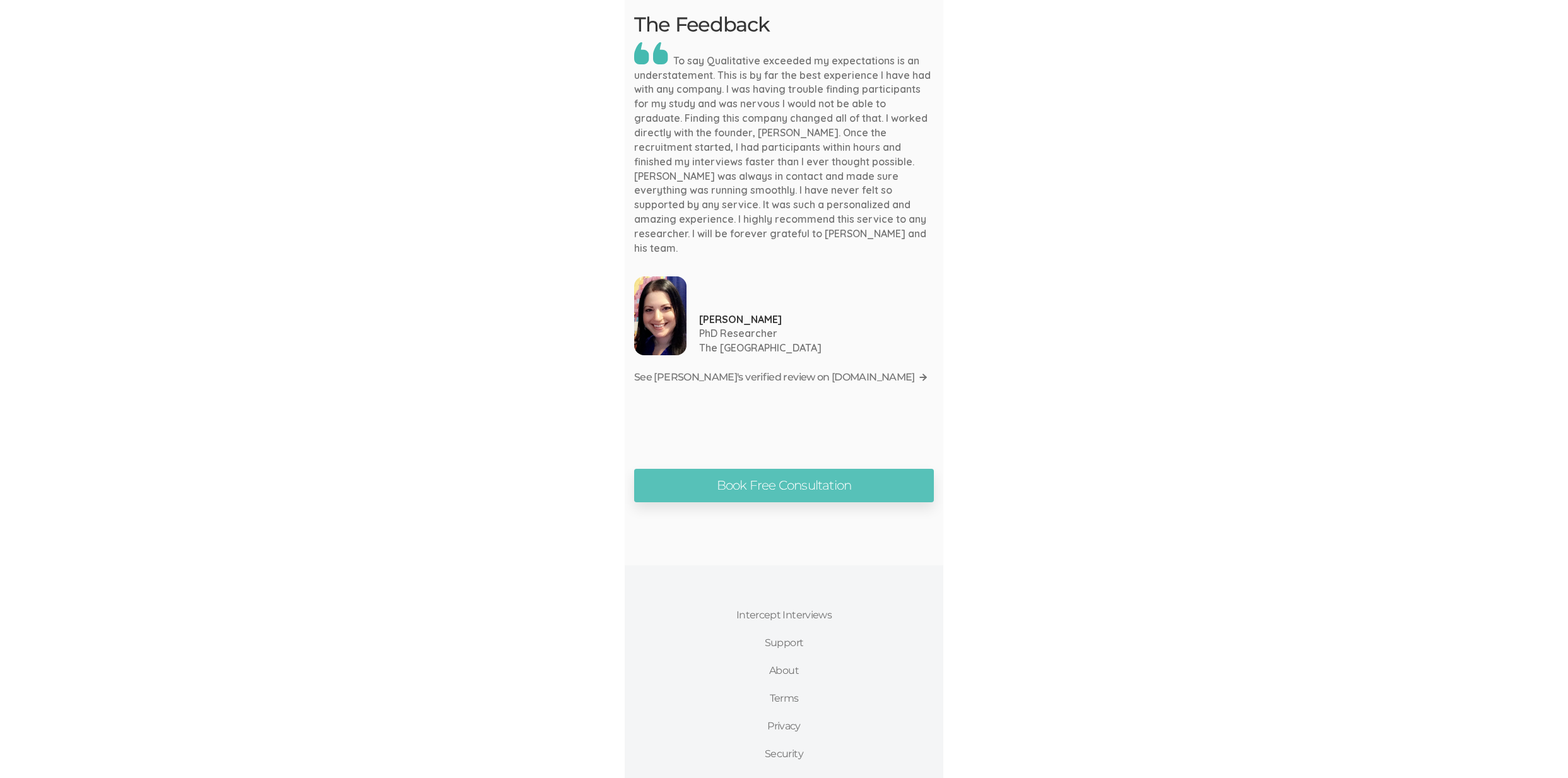
scroll to position [1096, 0]
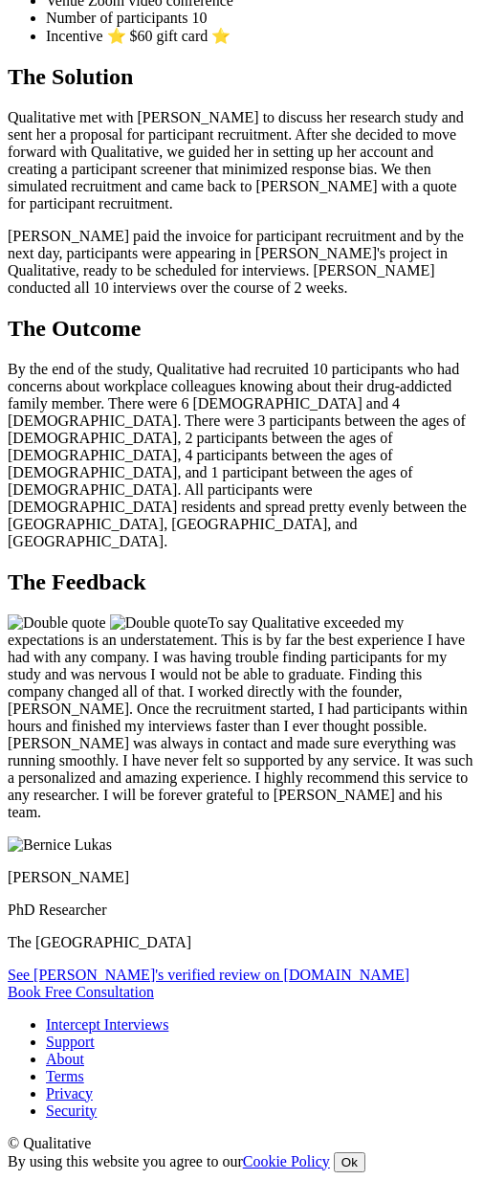
click at [257, 614] on p "To say Qualitative exceeded my expectations is an understatement. This is by fa…" at bounding box center [242, 717] width 468 height 207
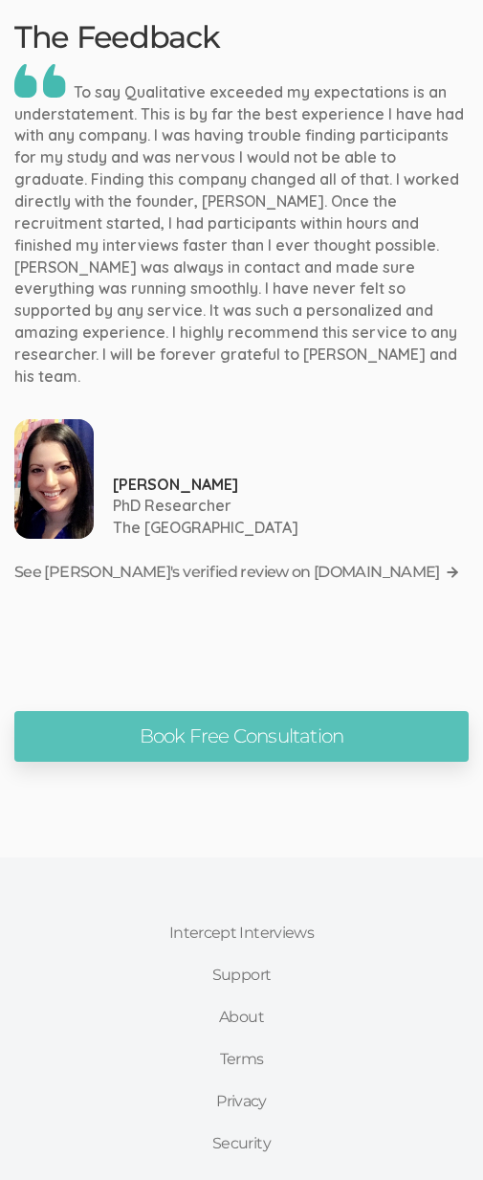
click at [396, 335] on div "The Feedback To say Qualitative exceeded my expectations is an understatement. …" at bounding box center [241, 303] width 483 height 567
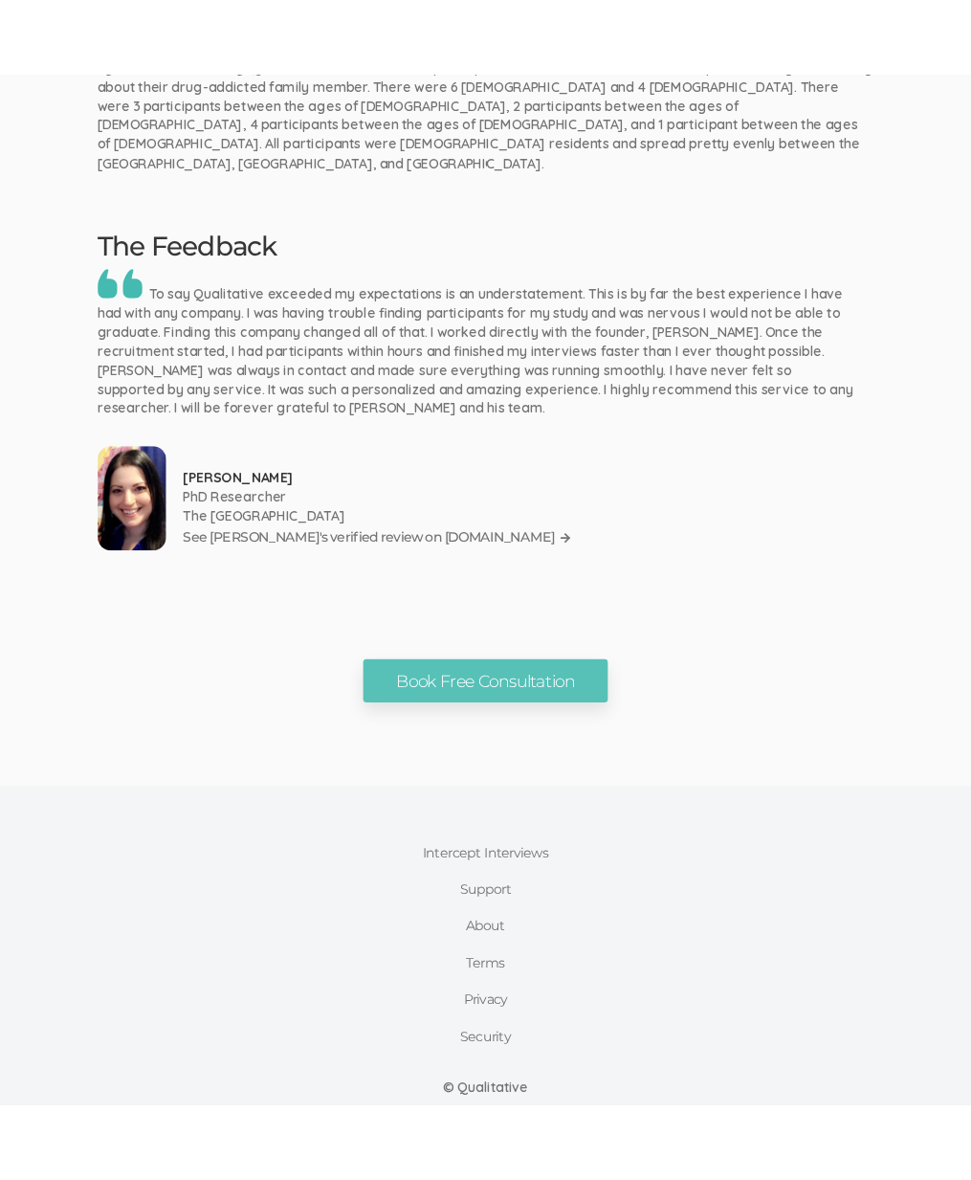
scroll to position [1662, 0]
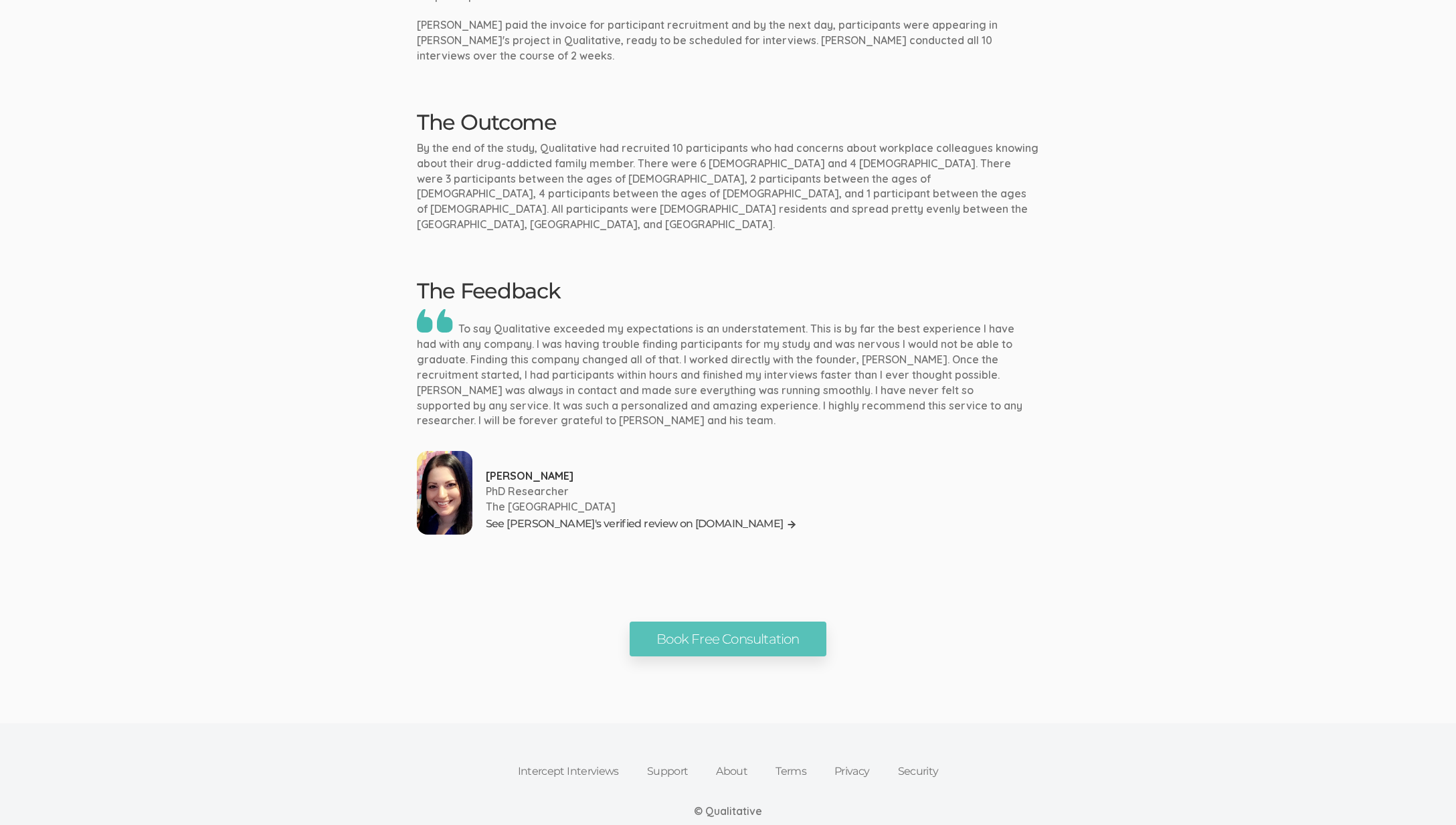
click at [337, 515] on link "See [PERSON_NAME]'s verified review on [DOMAIN_NAME]" at bounding box center [642, 524] width 312 height 20
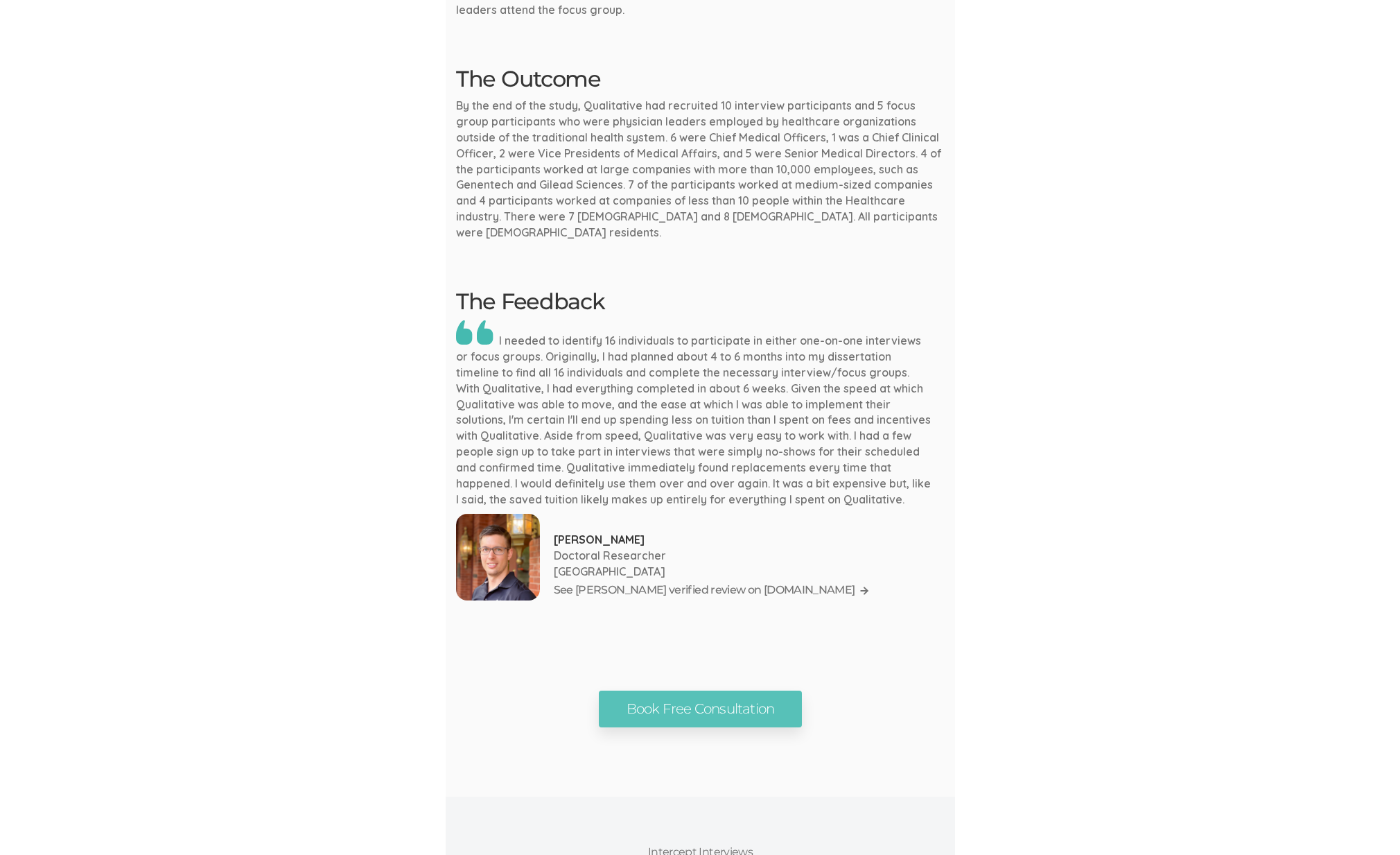
scroll to position [1396, 0]
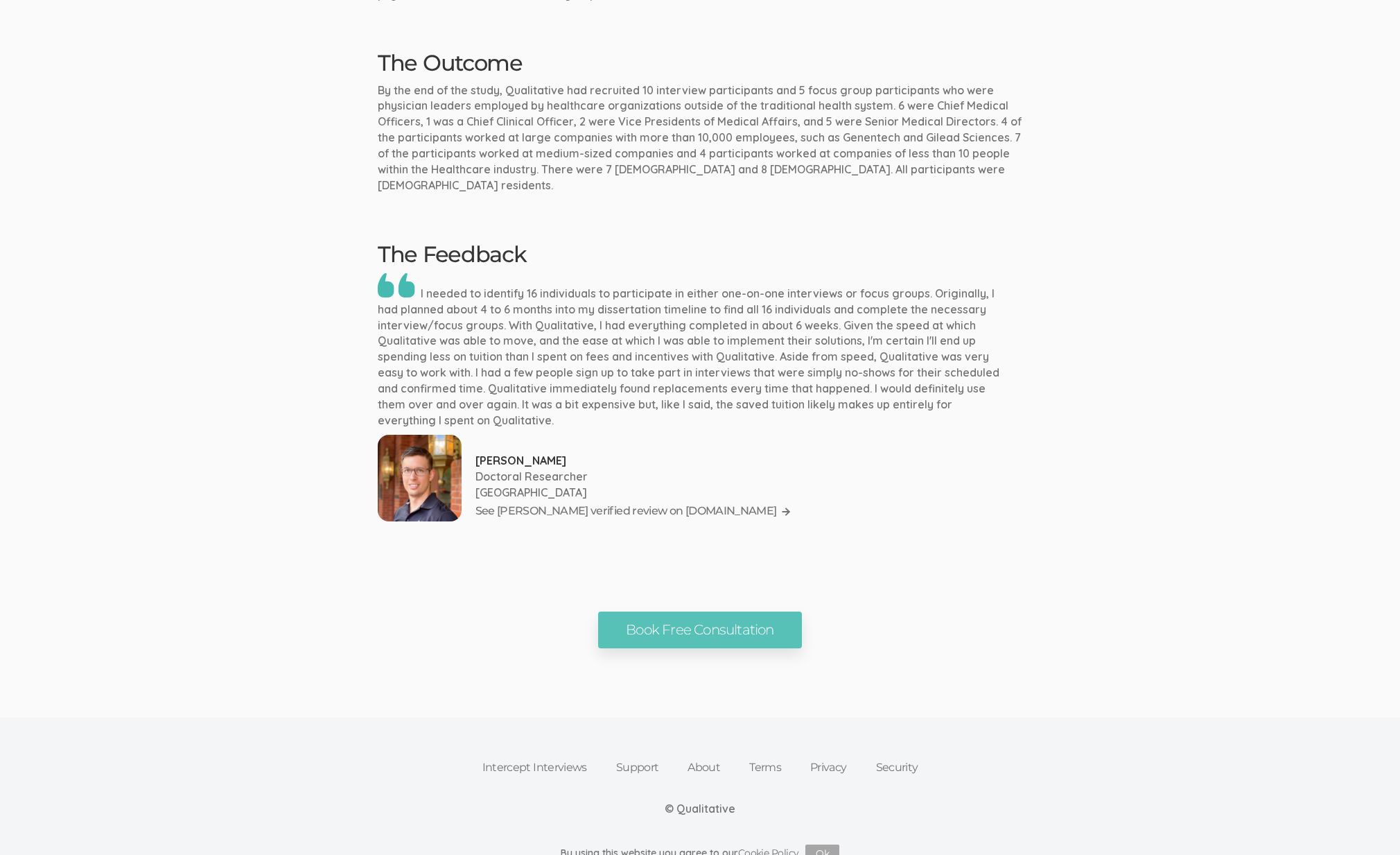
click at [879, 612] on div "Book Free Consultation" at bounding box center [700, 630] width 666 height 37
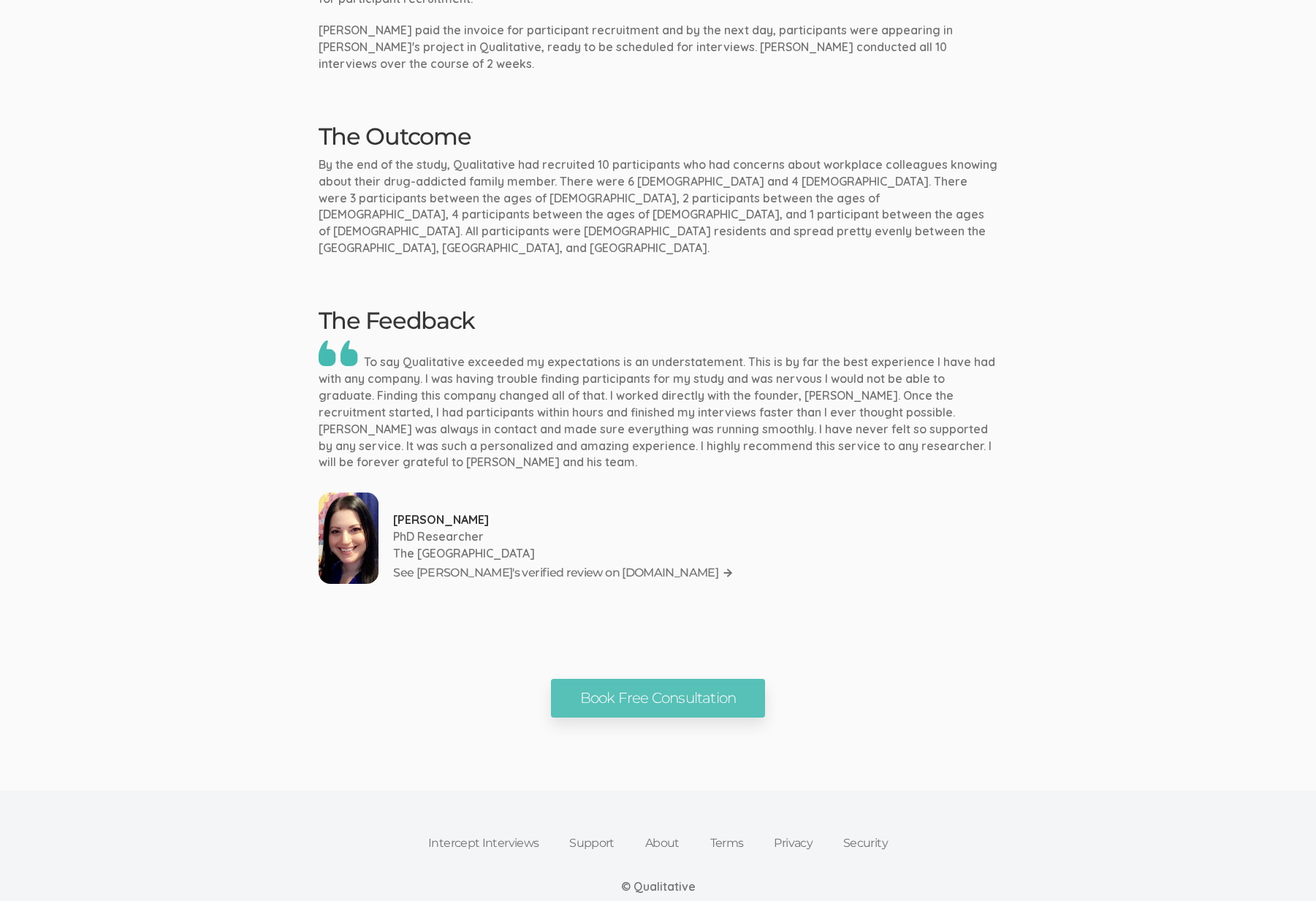
click at [183, 718] on ui-view "Intercept Interviews Support About Terms Privacy Security © Qualitative By usin…" at bounding box center [658, 836] width 1316 height 237
click at [926, 676] on div "Book Free Consultation" at bounding box center [658, 695] width 702 height 39
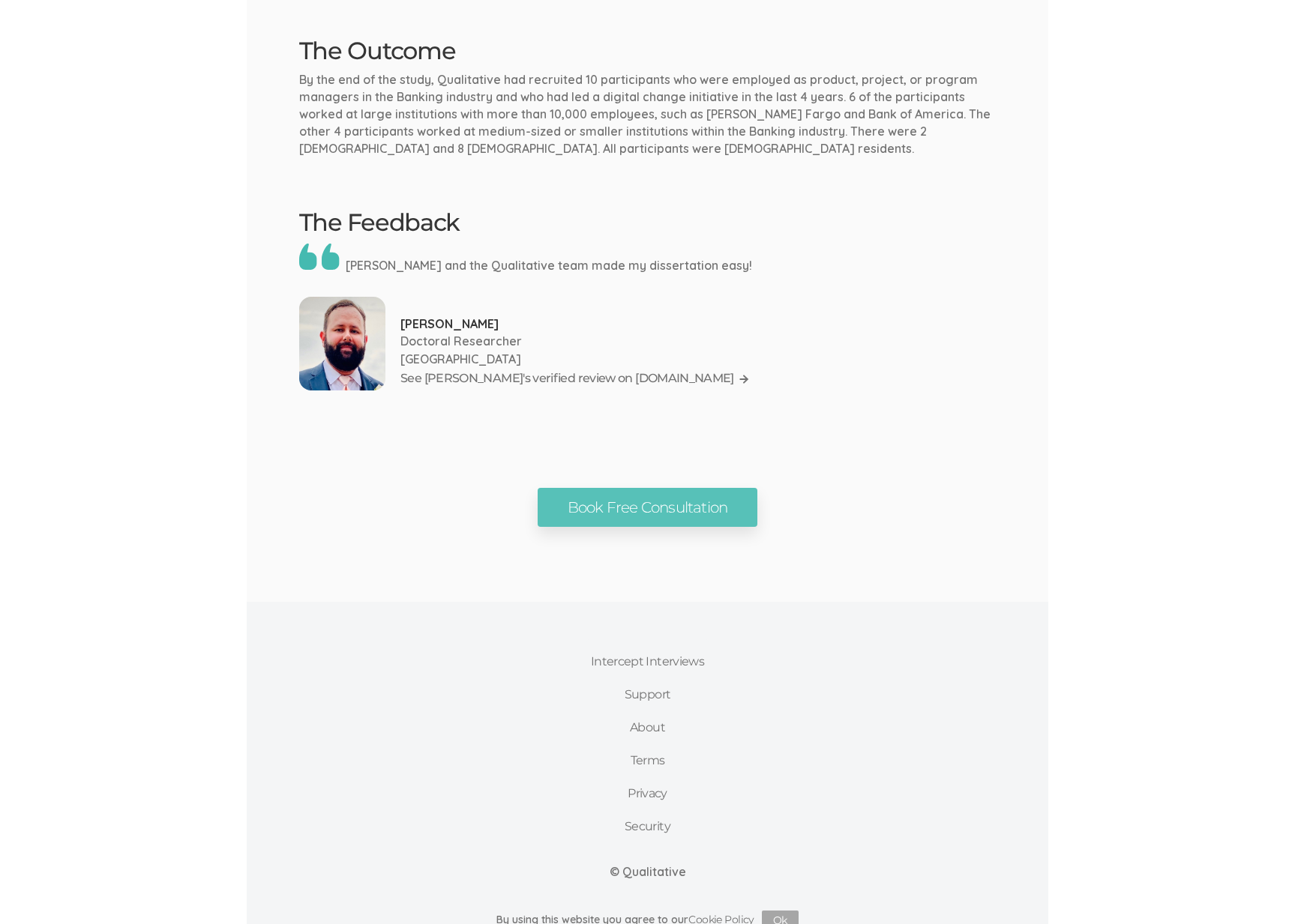
scroll to position [1171, 0]
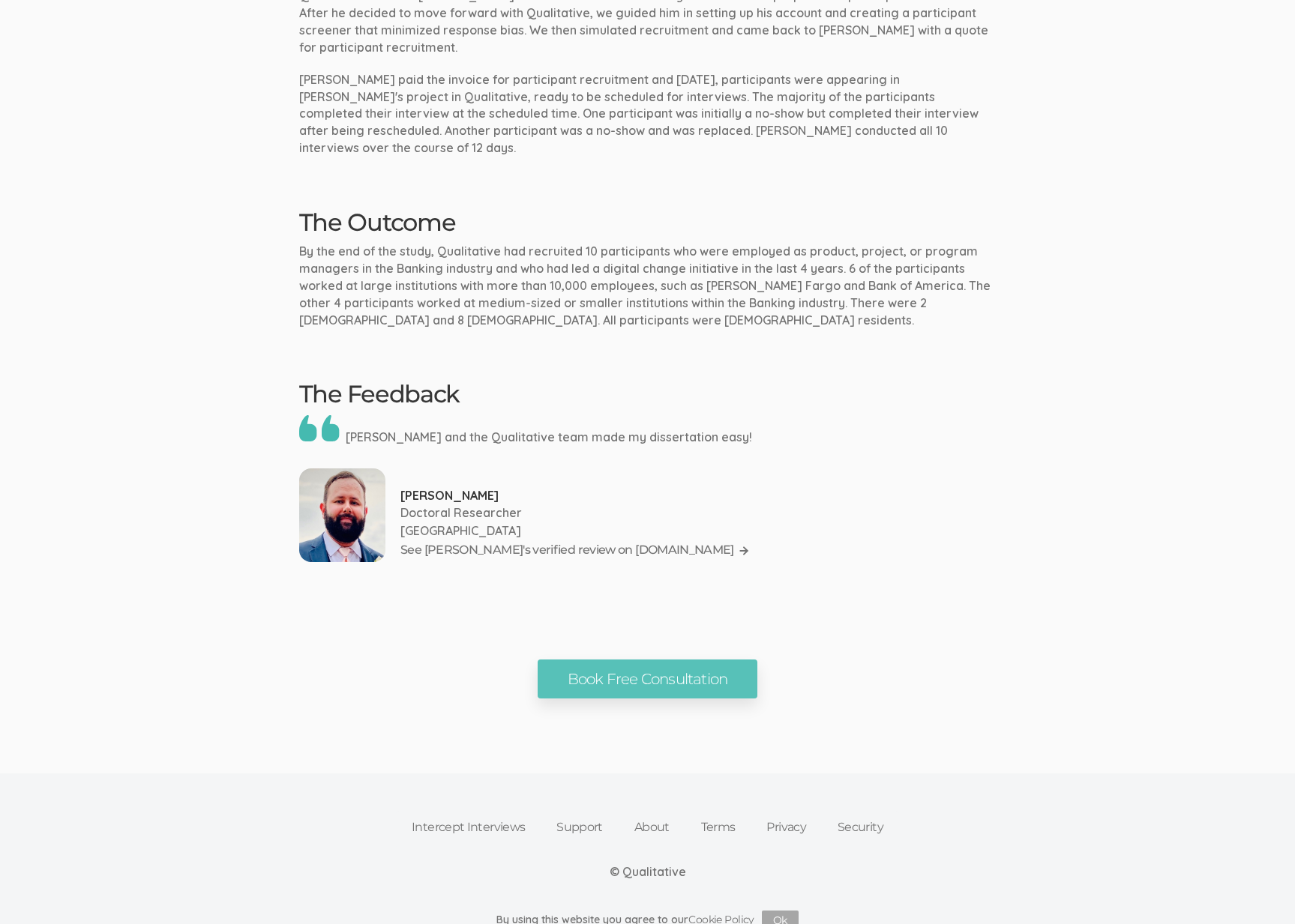
click at [960, 659] on div "Book Free Consultation" at bounding box center [647, 679] width 720 height 40
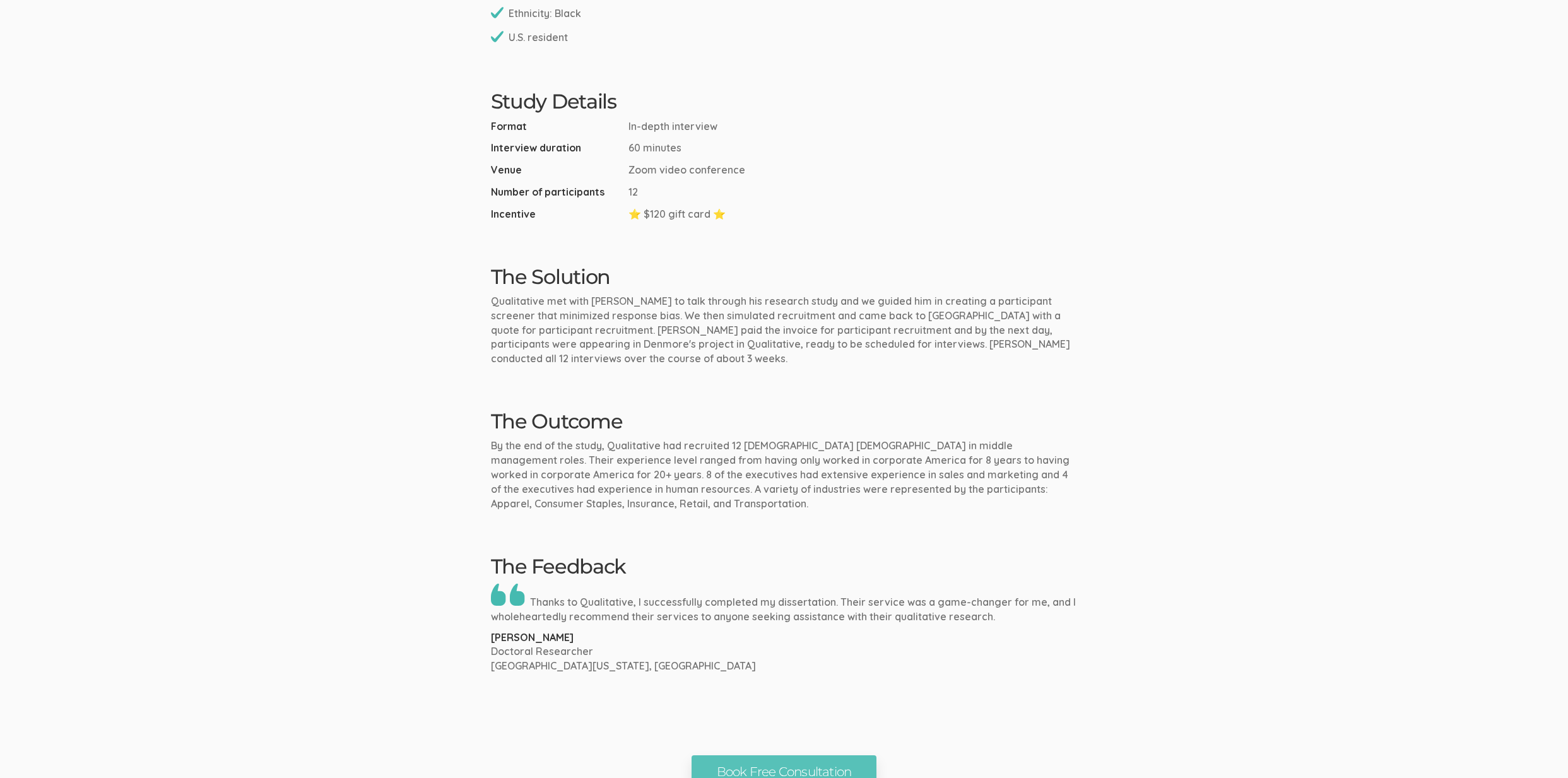
click at [88, 560] on ui-view "Case Study Black Male Executives In Corporate America The Researcher Denmore is…" at bounding box center [784, 16] width 1568 height 1545
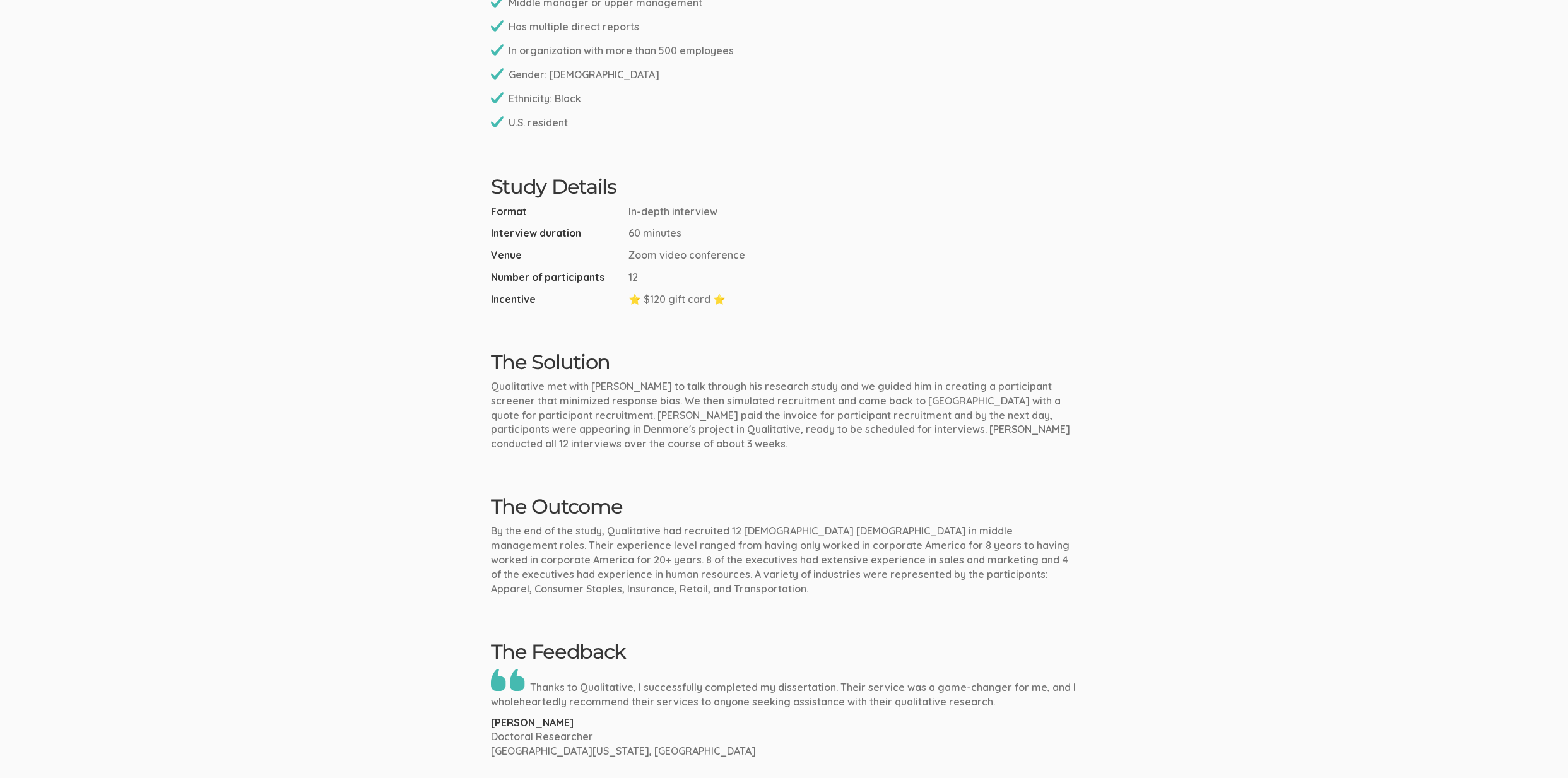
scroll to position [941, 0]
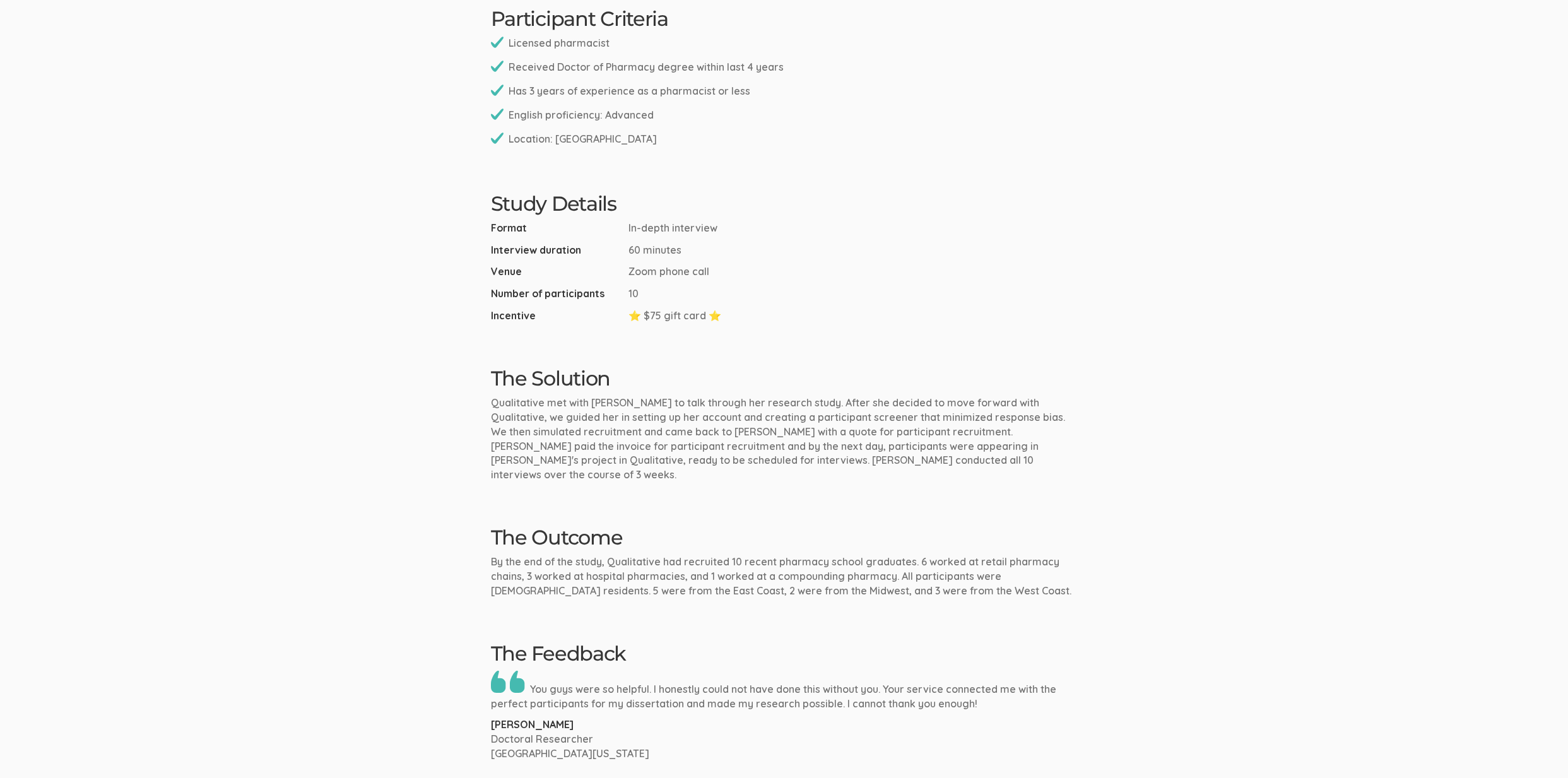
scroll to position [878, 0]
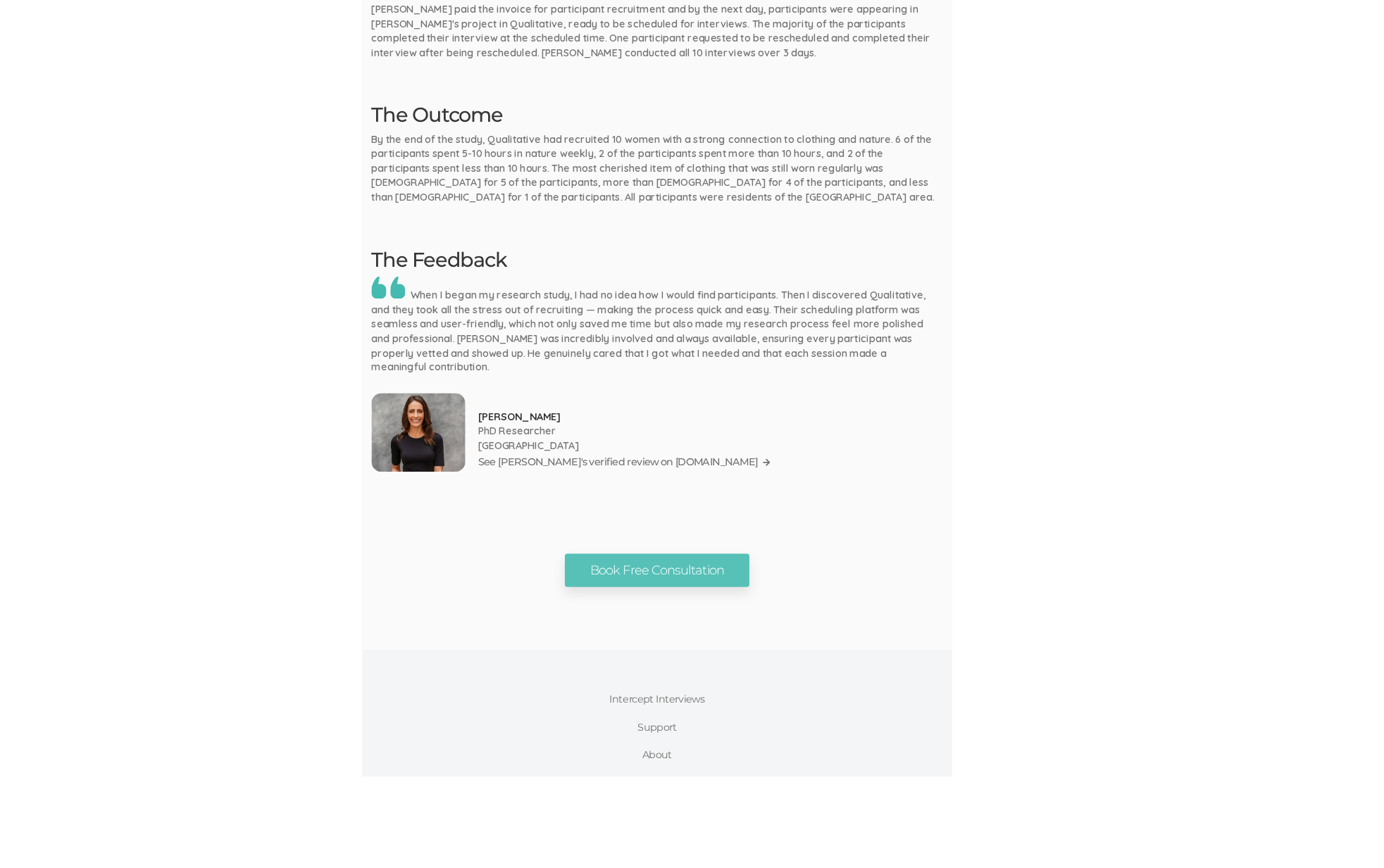
scroll to position [1394, 0]
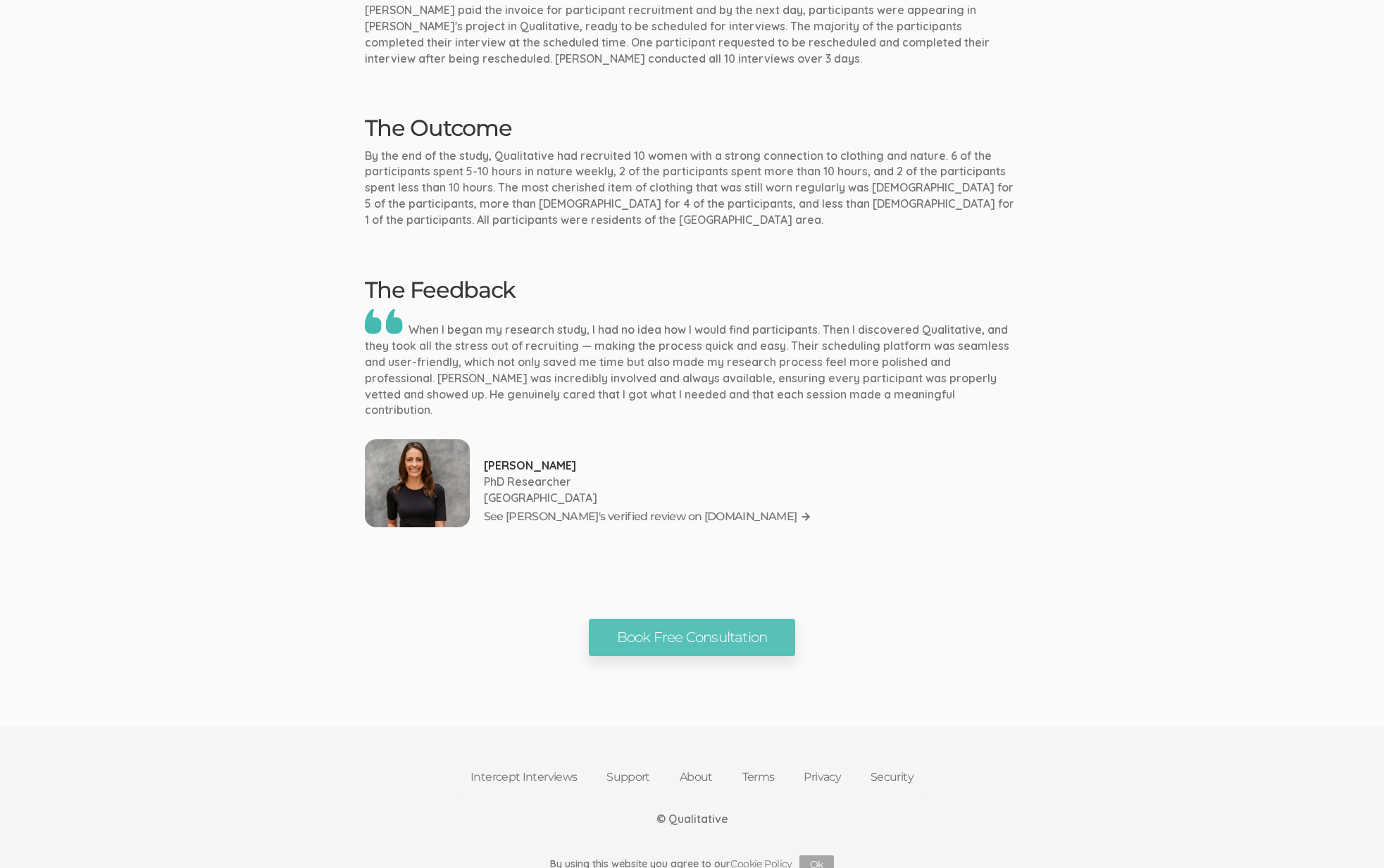
click at [892, 619] on div "Book Free Consultation" at bounding box center [692, 637] width 676 height 38
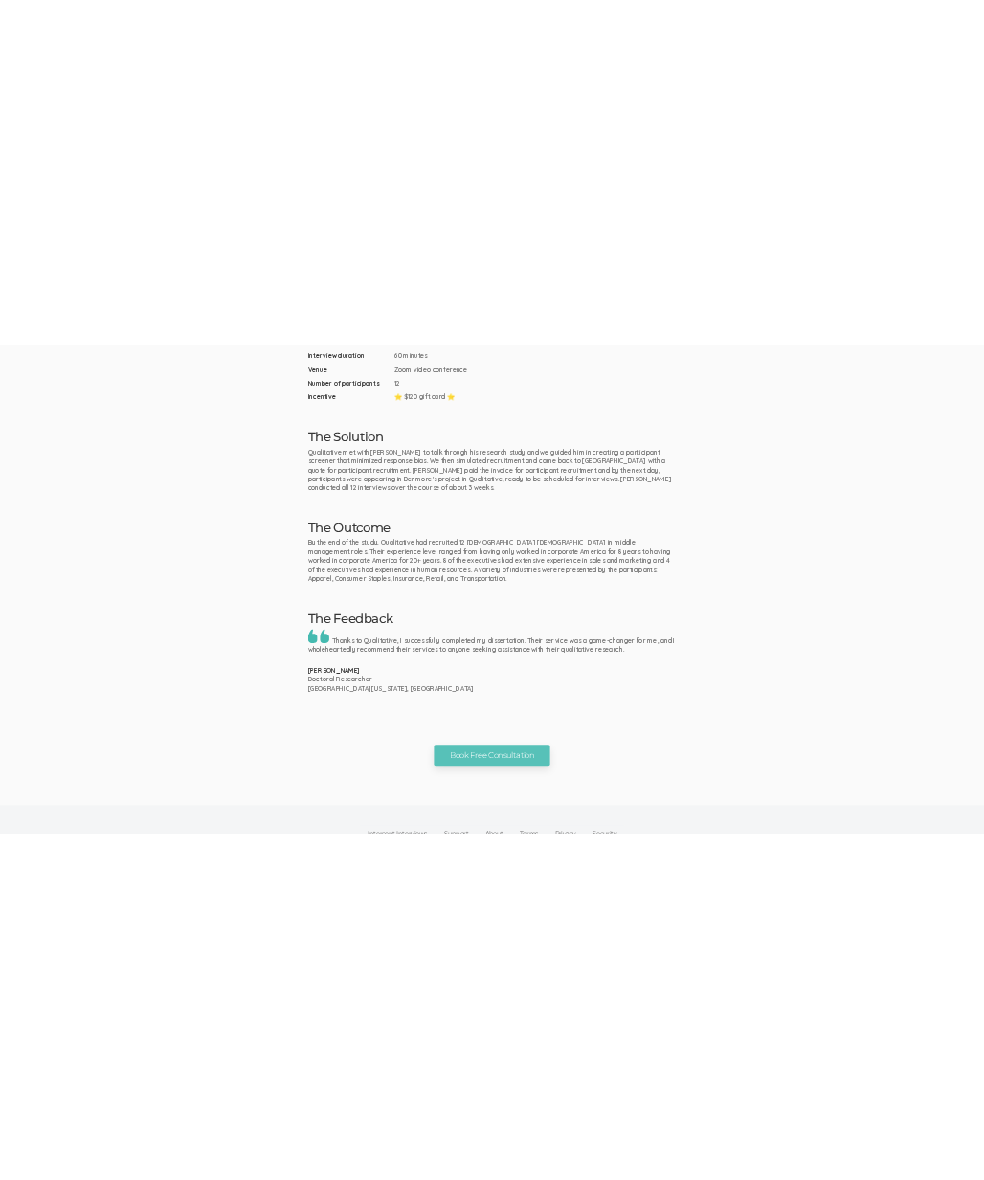
scroll to position [1460, 0]
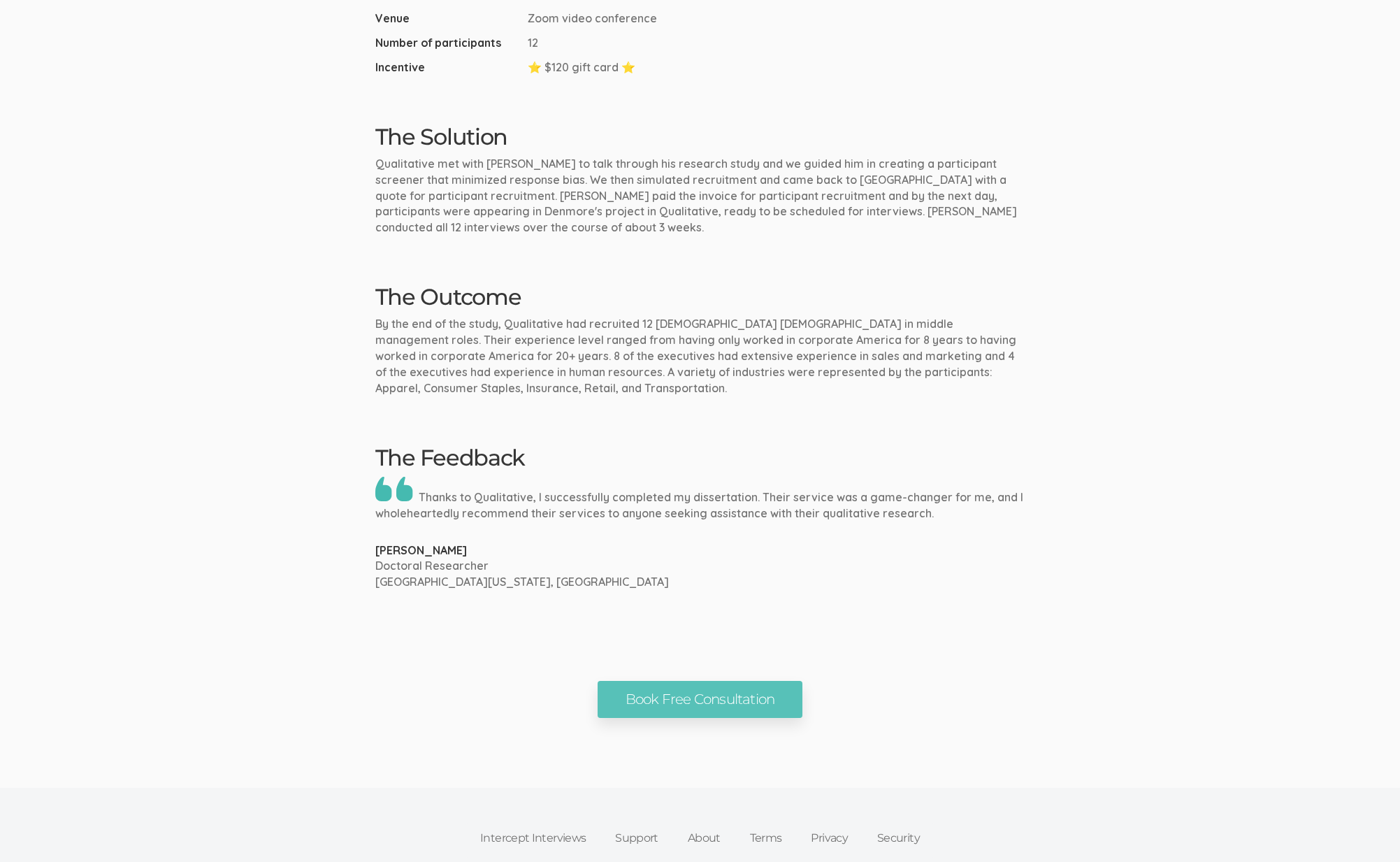
click at [997, 470] on div "The Feedback Thanks to Qualitative, I successfully completed my dissertation. T…" at bounding box center [700, 518] width 671 height 145
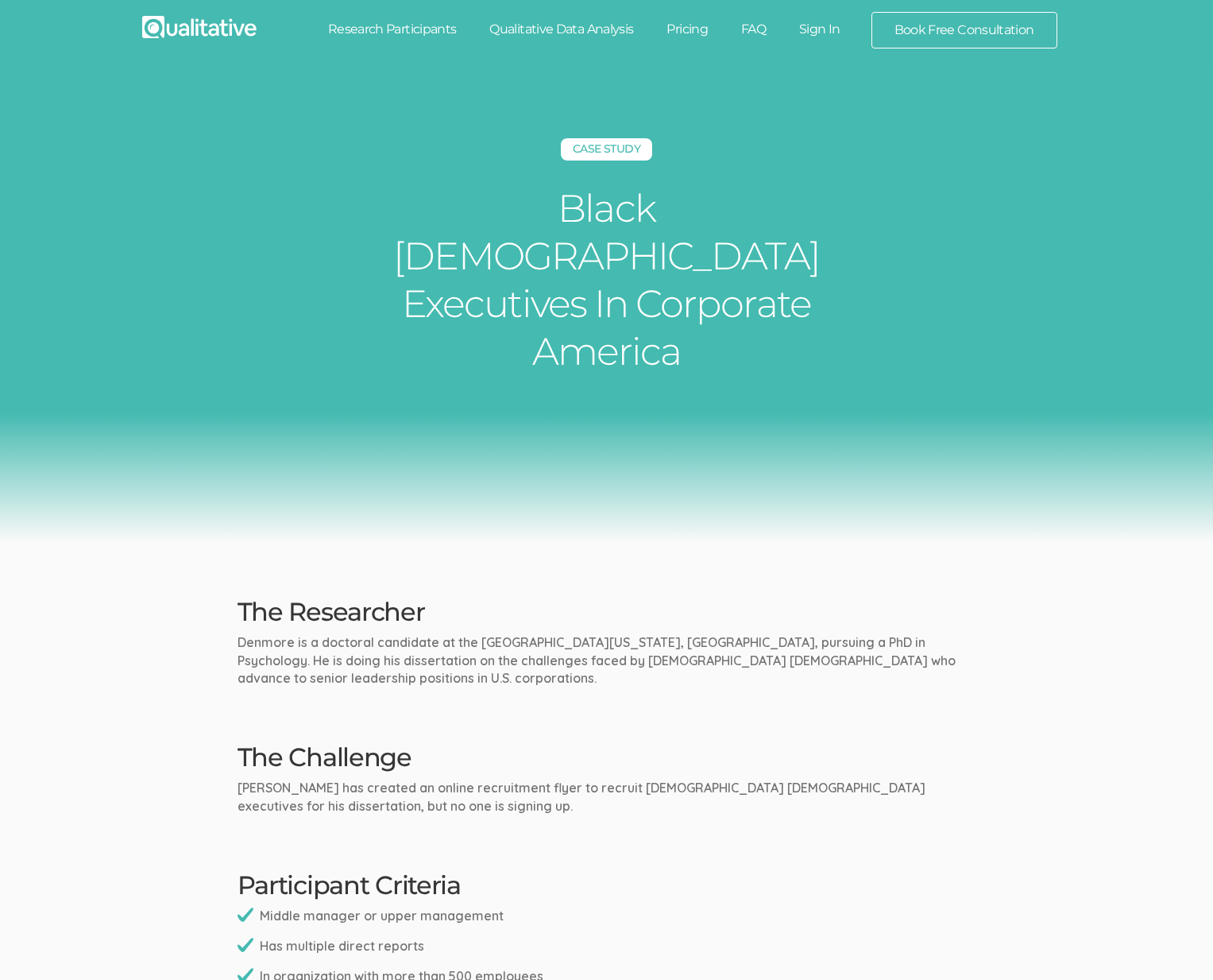
scroll to position [1201, 0]
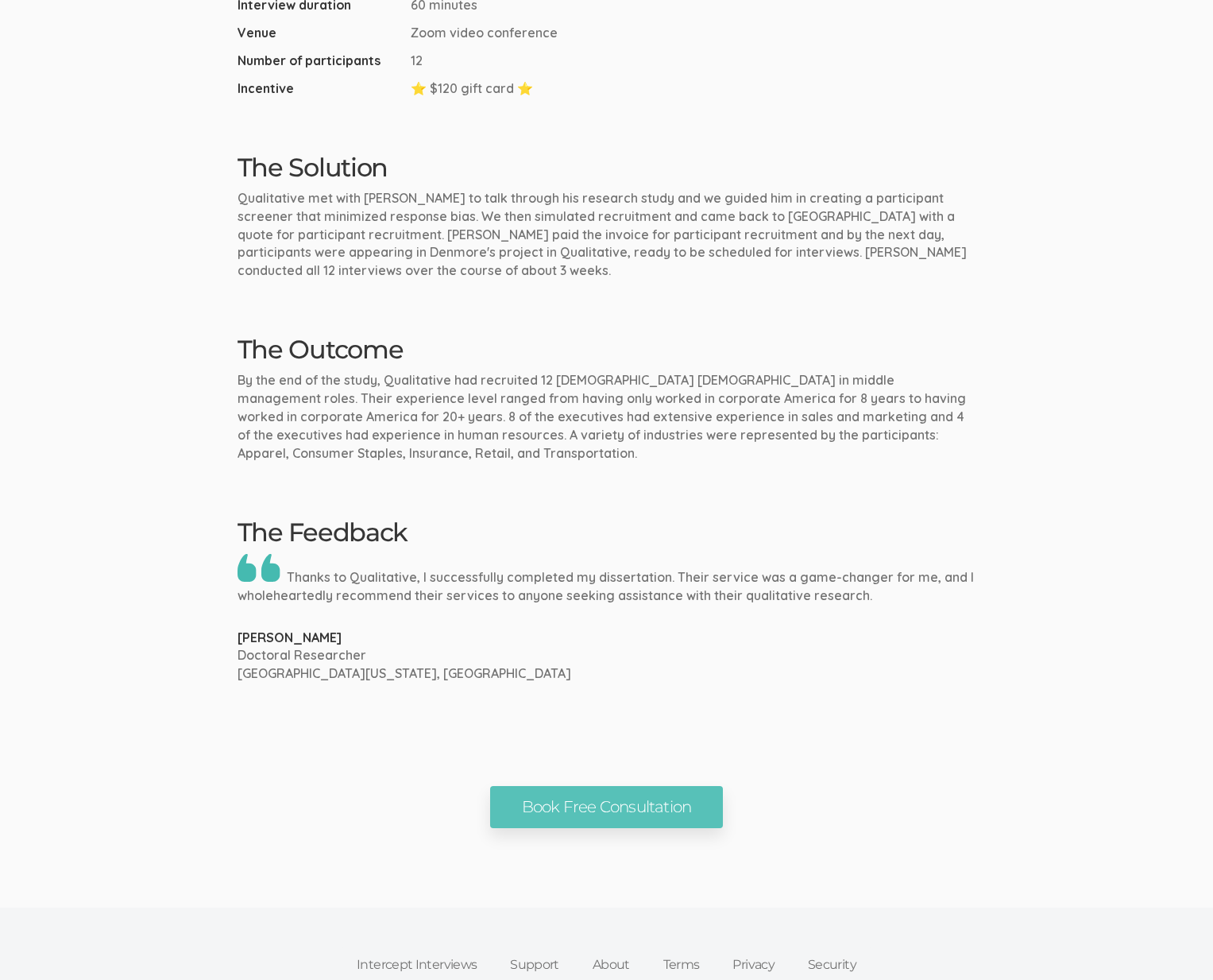
click at [793, 554] on p "Thanks to Qualitative, I successfully completed my dissertation. Their service …" at bounding box center [607, 579] width 739 height 51
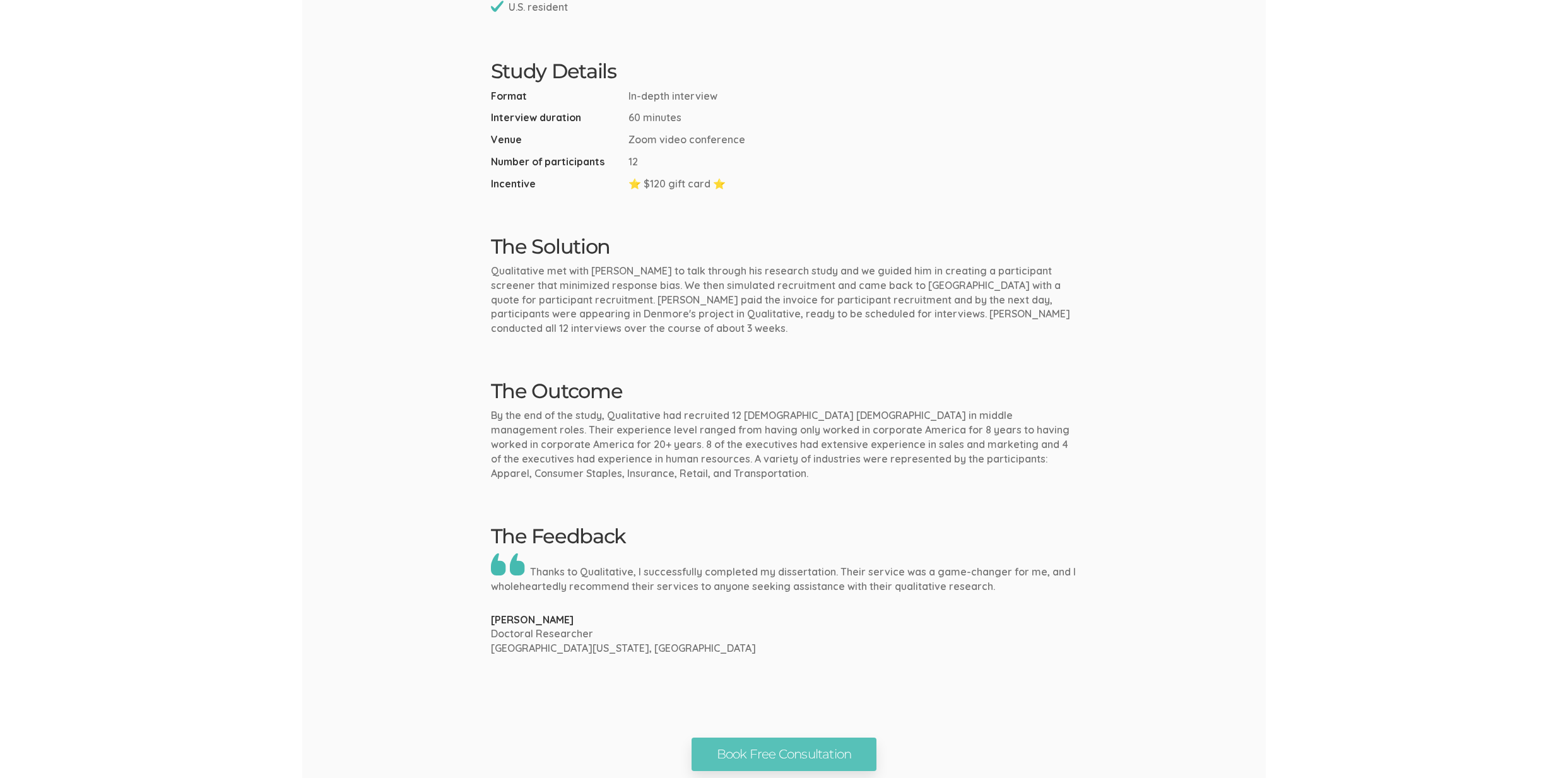
scroll to position [703, 0]
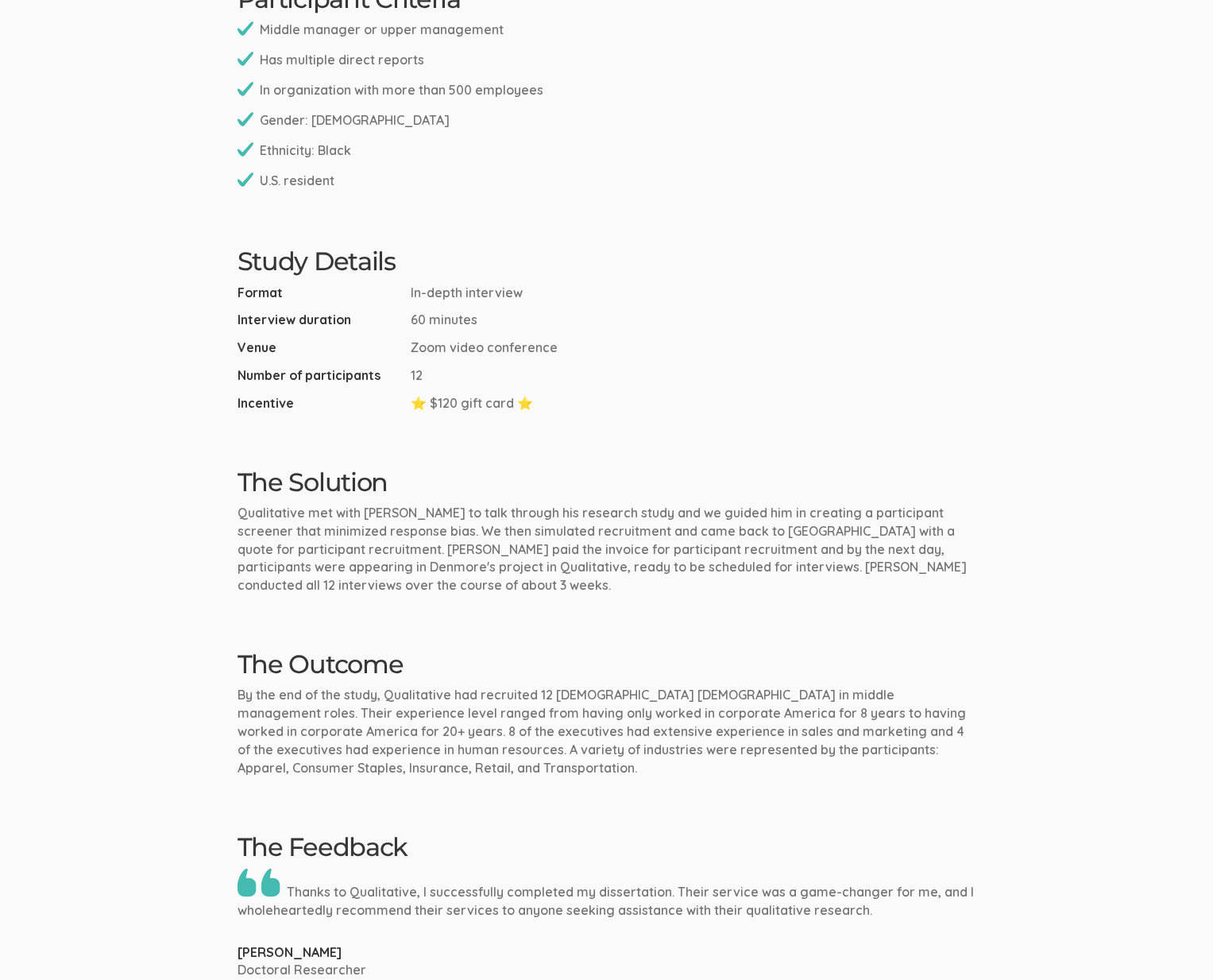
click at [946, 483] on ui-view "Case Study Black [DEMOGRAPHIC_DATA] Executives In Corporate [GEOGRAPHIC_DATA] T…" at bounding box center [606, 161] width 1213 height 1962
